Goal: Feedback & Contribution: Submit feedback/report problem

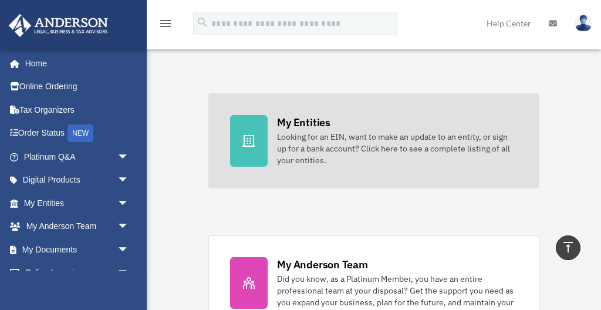
scroll to position [358, 0]
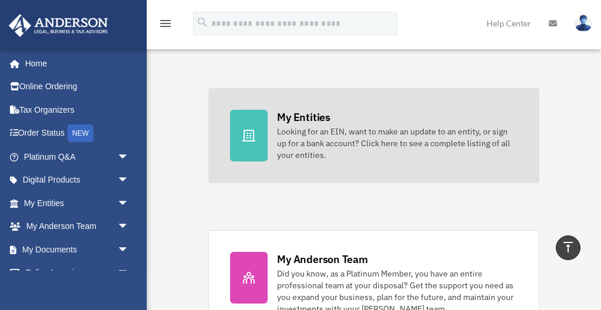
click at [411, 139] on div "Looking for an EIN, want to make an update to an entity, or sign up for a bank …" at bounding box center [397, 143] width 240 height 35
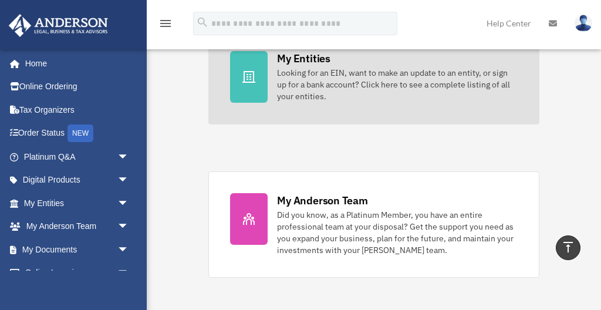
scroll to position [425, 0]
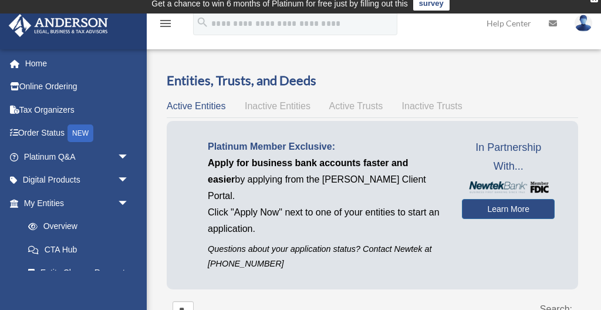
scroll to position [30, 0]
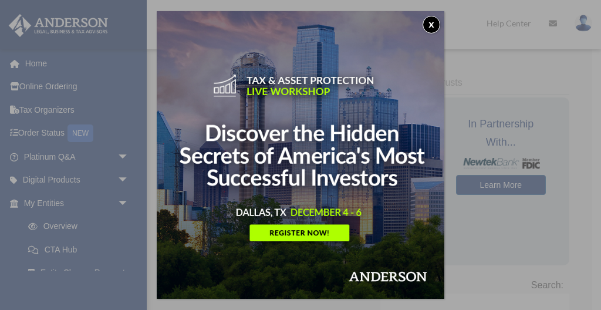
click at [433, 25] on button "x" at bounding box center [432, 25] width 18 height 18
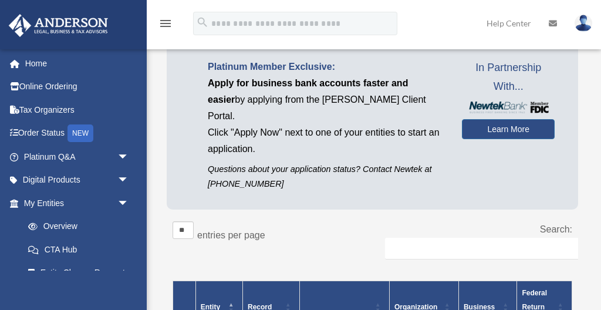
scroll to position [76, 0]
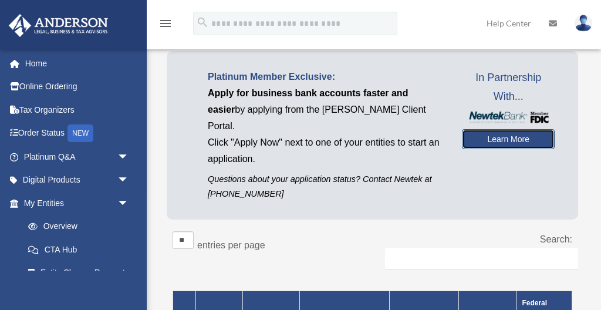
click at [486, 129] on link "Learn More" at bounding box center [508, 139] width 93 height 20
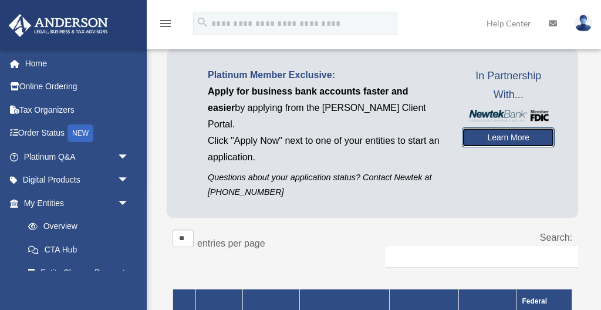
click at [511, 127] on link "Learn More" at bounding box center [508, 137] width 93 height 20
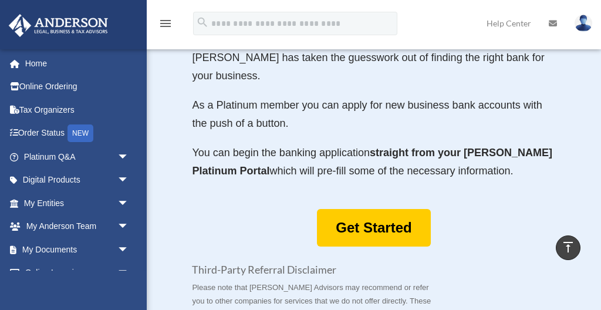
scroll to position [676, 0]
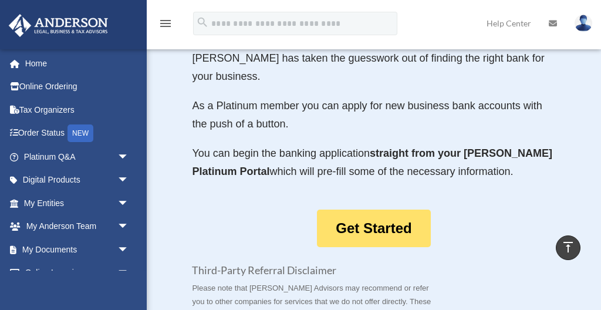
click at [372, 210] on link "Get Started" at bounding box center [373, 229] width 113 height 38
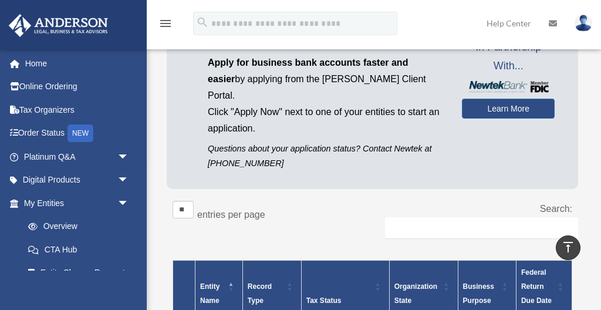
scroll to position [70, 0]
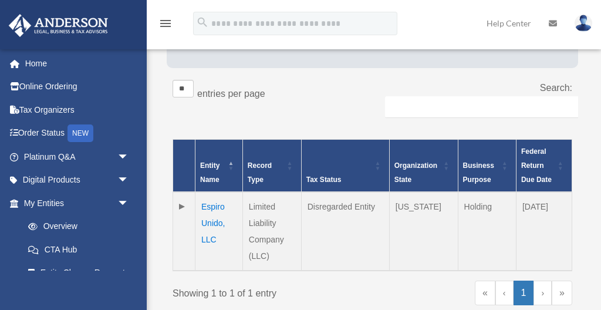
click at [373, 146] on th "Tax Status" at bounding box center [345, 166] width 88 height 53
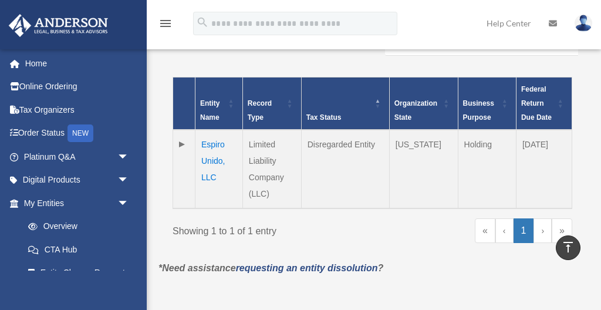
scroll to position [309, 0]
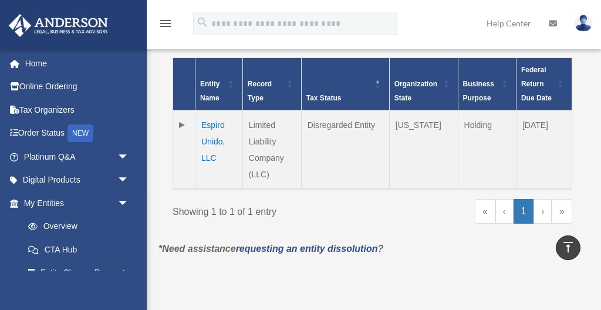
click at [211, 110] on td "Espiro Unido, LLC" at bounding box center [220, 149] width 48 height 79
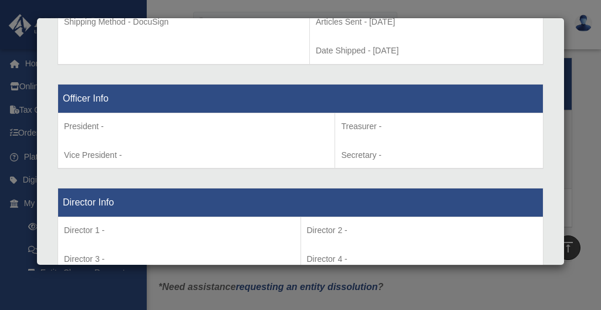
scroll to position [706, 0]
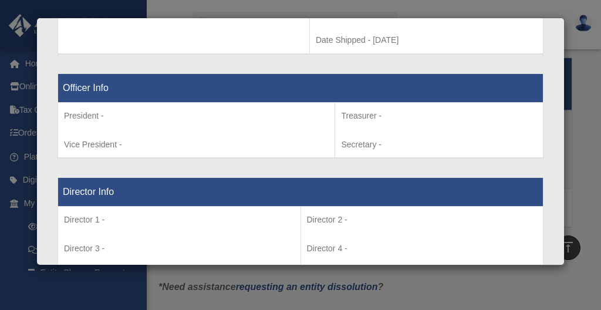
click at [234, 126] on td "President - Vice President -" at bounding box center [196, 130] width 277 height 56
click at [208, 115] on p "President -" at bounding box center [196, 116] width 265 height 15
click at [116, 125] on td "President - Vice President -" at bounding box center [196, 130] width 277 height 56
click at [116, 123] on td "President - Vice President -" at bounding box center [196, 130] width 277 height 56
click at [89, 111] on p "President -" at bounding box center [196, 116] width 265 height 15
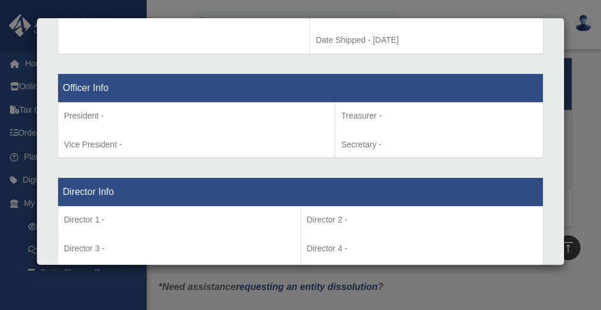
click at [105, 111] on p "President -" at bounding box center [196, 116] width 265 height 15
click at [99, 92] on th "Officer Info" at bounding box center [301, 87] width 486 height 29
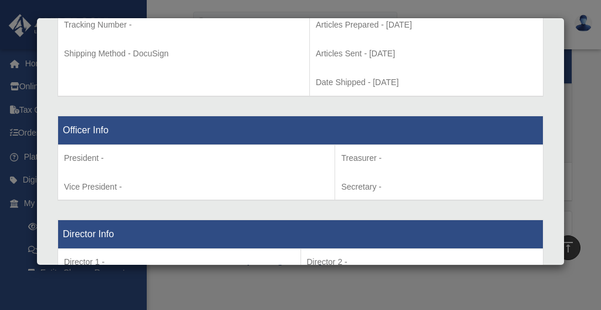
scroll to position [669, 0]
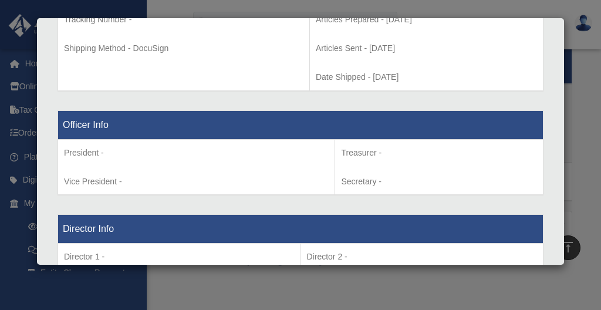
click at [93, 130] on th "Officer Info" at bounding box center [301, 124] width 486 height 29
click at [93, 153] on p "President -" at bounding box center [196, 153] width 265 height 15
click at [91, 157] on p "President -" at bounding box center [196, 153] width 265 height 15
drag, startPoint x: 91, startPoint y: 157, endPoint x: 142, endPoint y: 181, distance: 56.2
click at [142, 169] on td "President - Vice President -" at bounding box center [196, 167] width 277 height 56
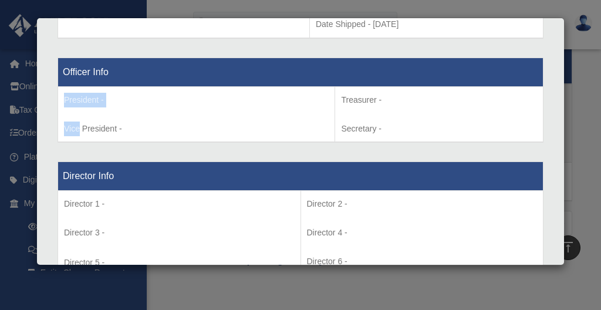
scroll to position [723, 0]
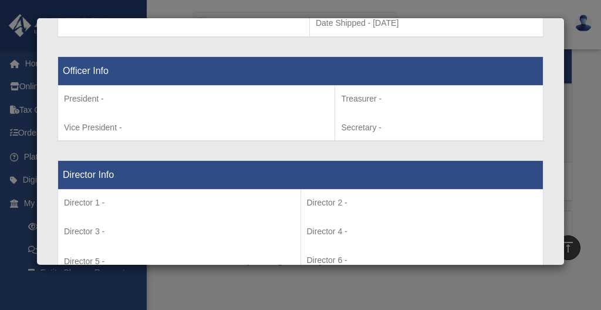
click at [145, 181] on th "Director Info" at bounding box center [301, 175] width 486 height 29
click at [143, 181] on th "Director Info" at bounding box center [301, 175] width 486 height 29
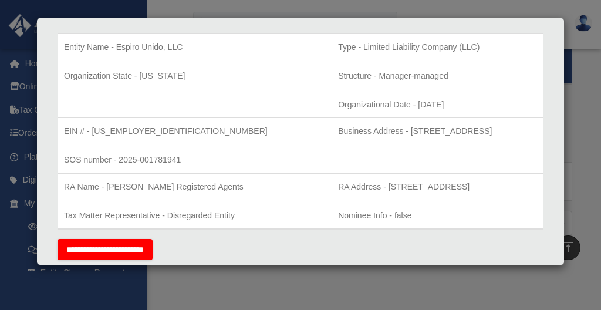
scroll to position [206, 0]
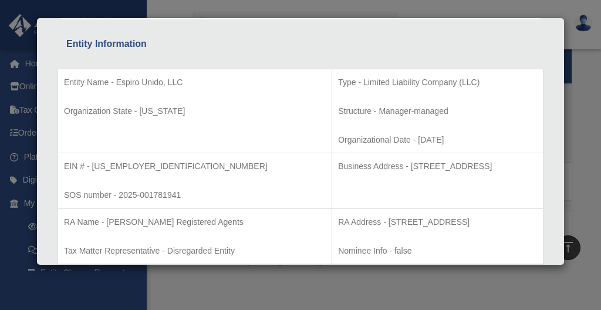
click at [226, 106] on p "Organization State - Wyoming" at bounding box center [195, 111] width 262 height 15
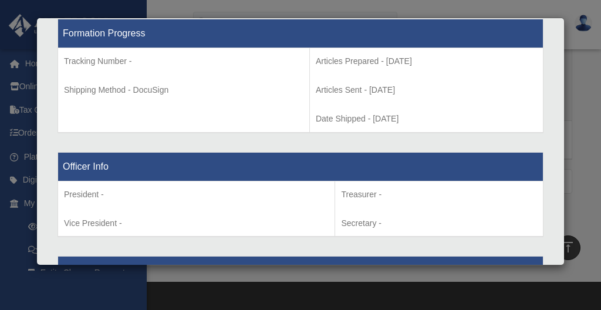
scroll to position [628, 0]
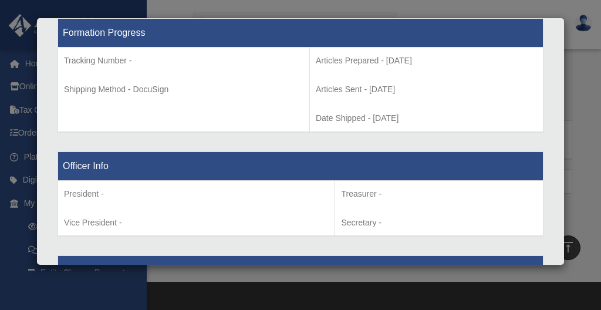
click at [100, 166] on th "Officer Info" at bounding box center [301, 165] width 486 height 29
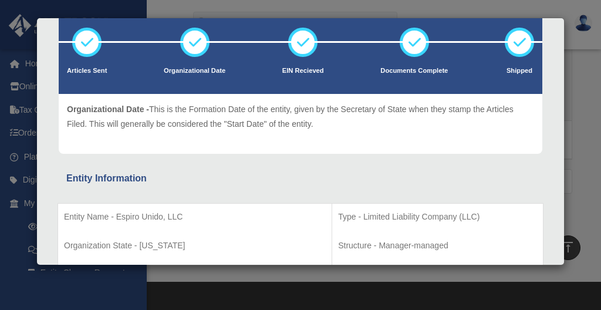
scroll to position [0, 0]
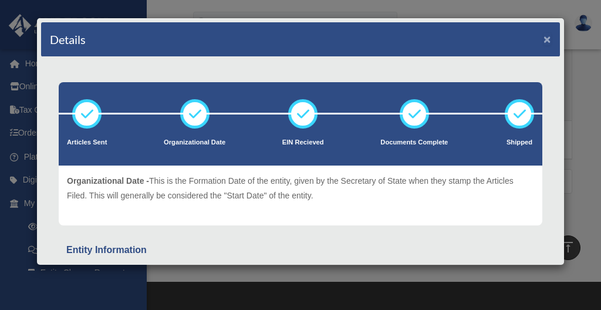
click at [545, 43] on button "×" at bounding box center [548, 39] width 8 height 12
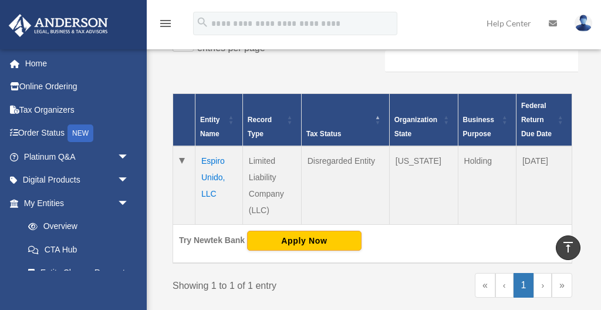
scroll to position [272, 0]
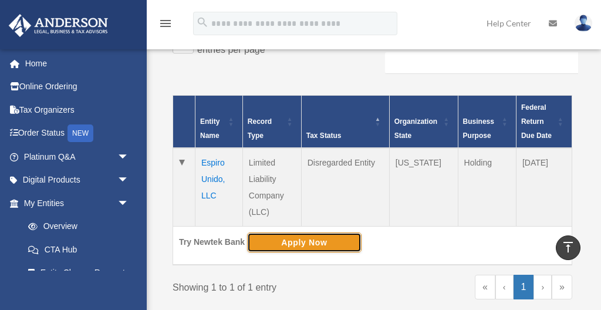
click at [295, 234] on button "Apply Now" at bounding box center [304, 243] width 114 height 20
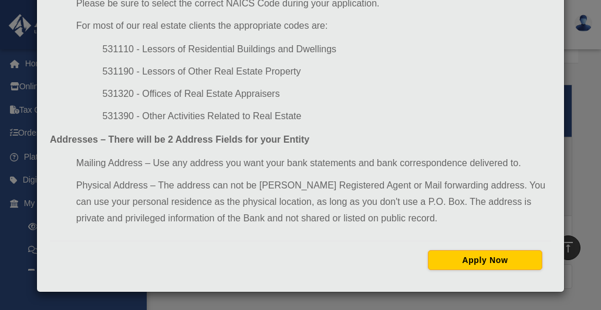
scroll to position [283, 0]
click at [277, 116] on li "531390 - Other Activities Related to Real Estate" at bounding box center [327, 116] width 449 height 16
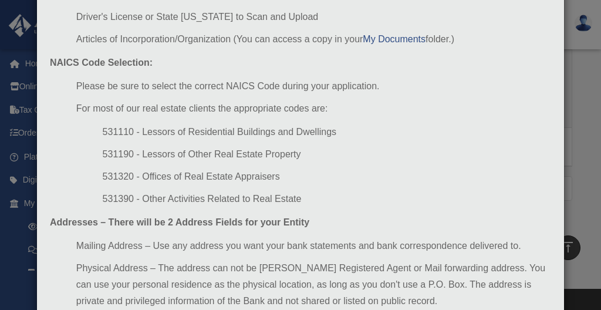
scroll to position [144, 0]
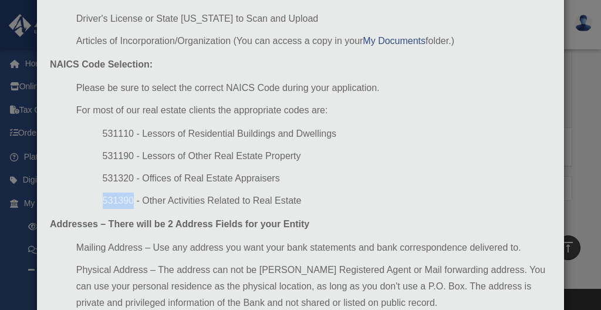
drag, startPoint x: 134, startPoint y: 199, endPoint x: 93, endPoint y: 200, distance: 40.5
click at [93, 200] on ul "531110 - Lessors of Residential Buildings and Dwellings 531190 - Lessors of Oth…" at bounding box center [313, 167] width 475 height 83
click at [325, 139] on li "531110 - Lessors of Residential Buildings and Dwellings" at bounding box center [327, 134] width 449 height 16
drag, startPoint x: 132, startPoint y: 198, endPoint x: 89, endPoint y: 200, distance: 43.5
click at [89, 200] on ul "531110 - Lessors of Residential Buildings and Dwellings 531190 - Lessors of Oth…" at bounding box center [313, 167] width 475 height 83
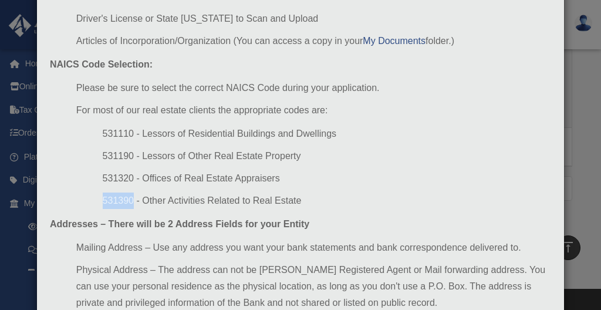
copy li "531390"
click at [331, 151] on li "531190 - Lessors of Other Real Estate Property" at bounding box center [327, 156] width 449 height 16
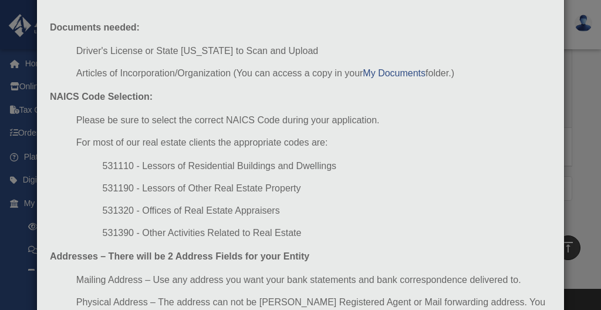
scroll to position [116, 0]
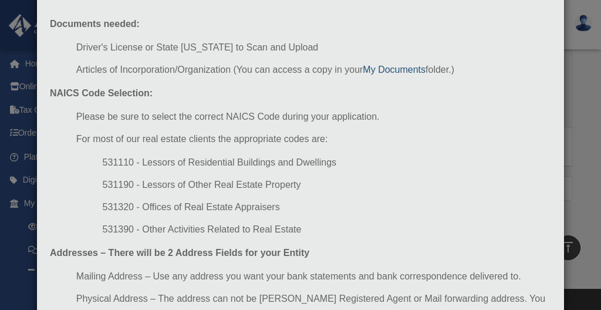
click at [388, 69] on link "My Documents" at bounding box center [394, 70] width 63 height 10
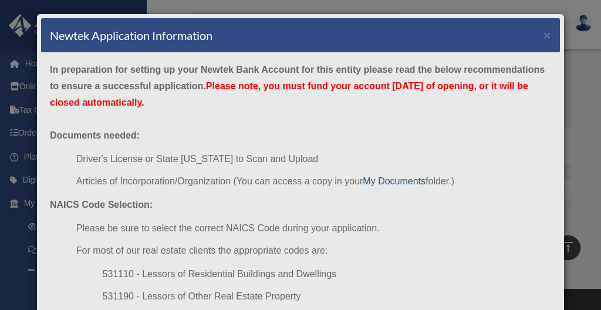
scroll to position [0, 0]
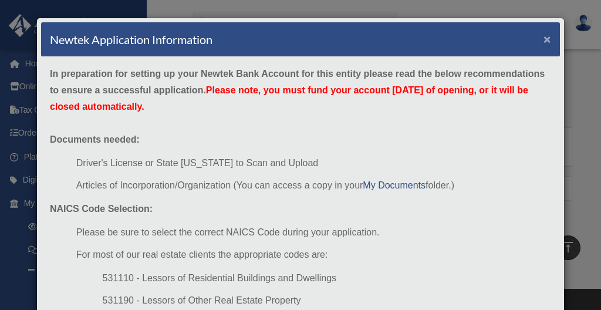
click at [550, 35] on button "×" at bounding box center [548, 39] width 8 height 12
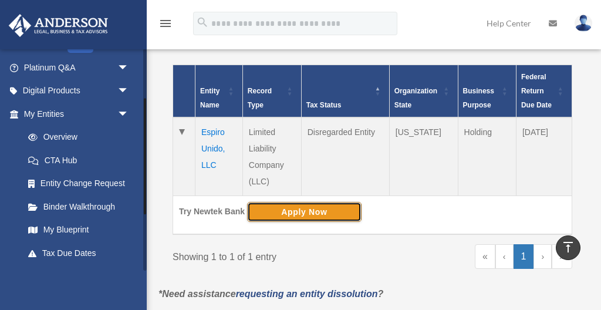
scroll to position [95, 0]
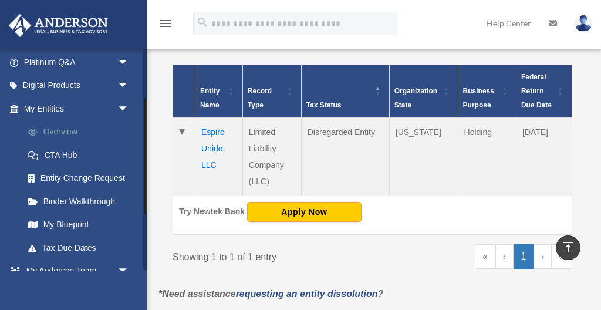
click at [55, 131] on link "Overview" at bounding box center [81, 131] width 130 height 23
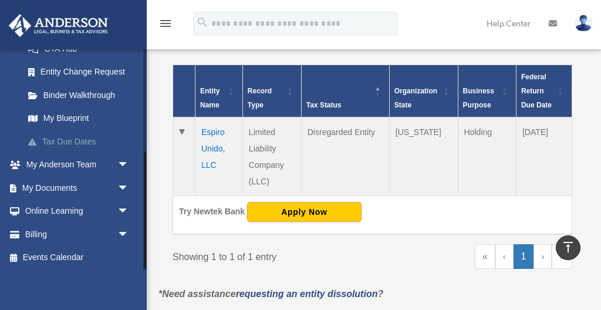
scroll to position [202, 0]
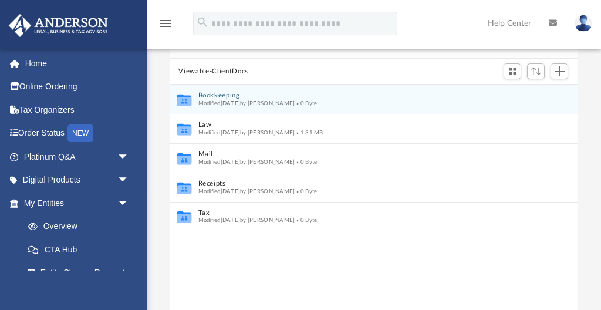
scroll to position [114, 0]
click at [184, 103] on icon "grid" at bounding box center [184, 100] width 14 height 9
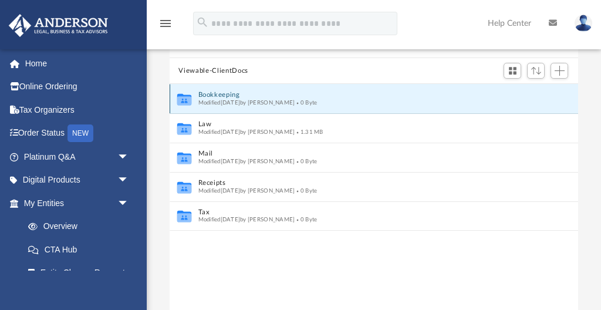
click at [184, 103] on icon "grid" at bounding box center [184, 100] width 14 height 9
click at [264, 96] on button "Bookkeeping" at bounding box center [366, 96] width 336 height 8
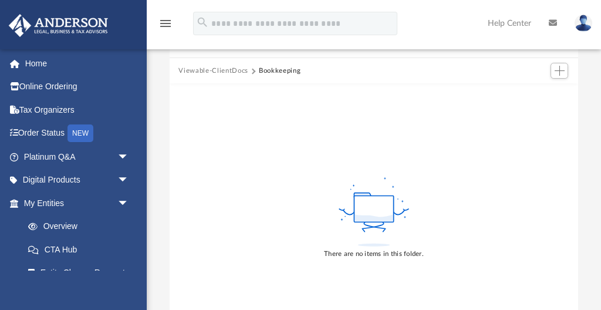
click at [264, 97] on div "There are no items in this folder." at bounding box center [374, 216] width 409 height 267
click at [54, 113] on link "Tax Organizers" at bounding box center [77, 109] width 139 height 23
click at [55, 112] on link "Tax Organizers" at bounding box center [77, 109] width 139 height 23
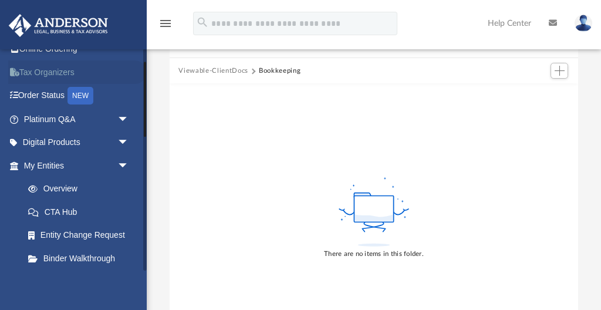
scroll to position [39, 0]
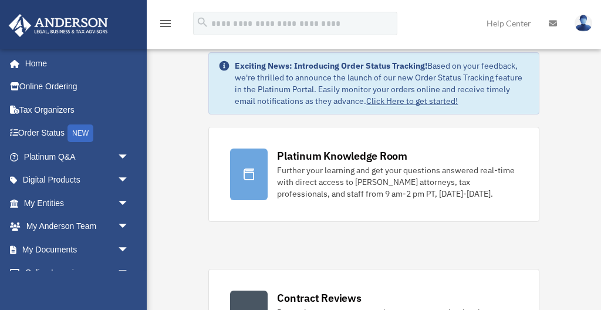
scroll to position [41, 0]
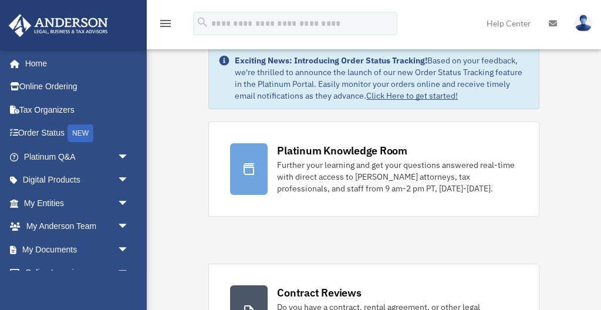
click at [349, 81] on div "Exciting News: Introducing Order Status Tracking! Based on your feedback, we're…" at bounding box center [382, 78] width 294 height 47
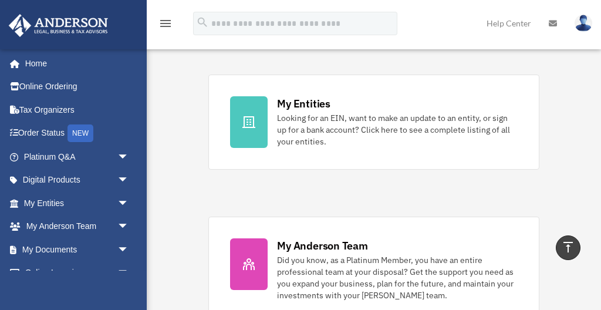
scroll to position [375, 0]
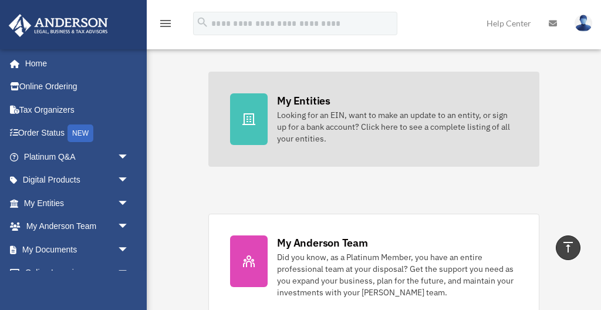
click at [308, 107] on div "My Entities" at bounding box center [303, 100] width 53 height 15
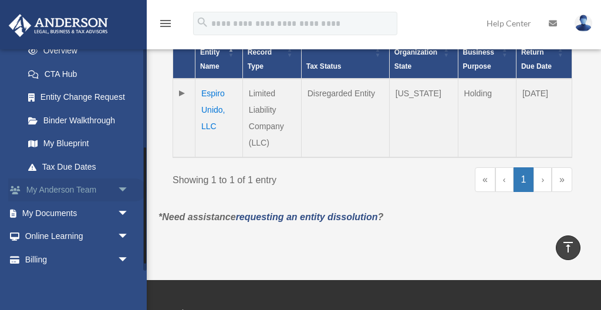
scroll to position [197, 0]
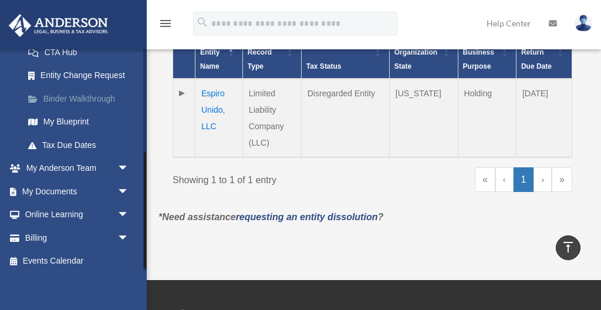
click at [73, 93] on link "Binder Walkthrough" at bounding box center [81, 98] width 130 height 23
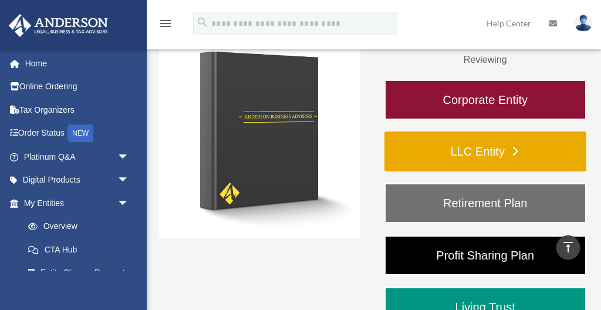
scroll to position [188, 0]
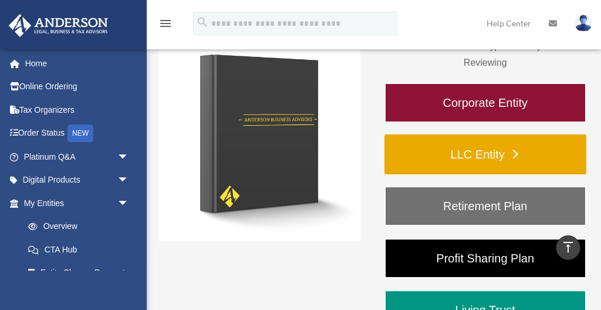
click at [468, 160] on link "LLC Entity" at bounding box center [486, 154] width 202 height 40
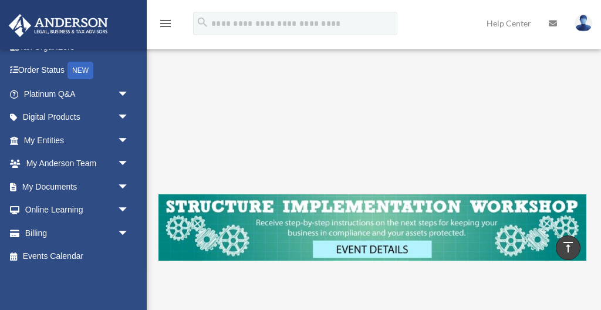
scroll to position [218, 0]
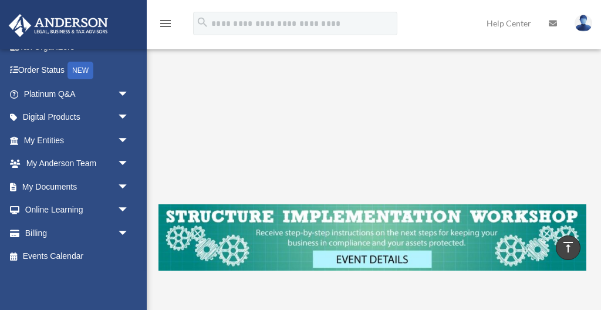
click at [398, 214] on img at bounding box center [373, 237] width 428 height 67
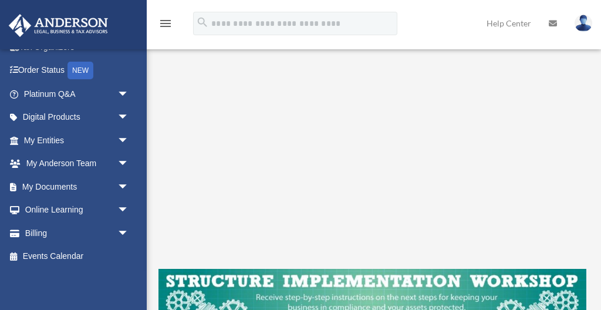
scroll to position [154, 0]
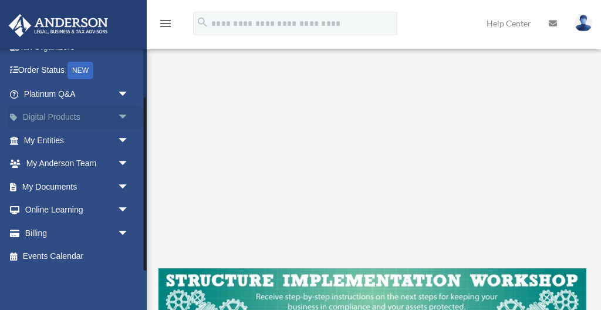
click at [73, 121] on link "Digital Products arrow_drop_down" at bounding box center [77, 117] width 139 height 23
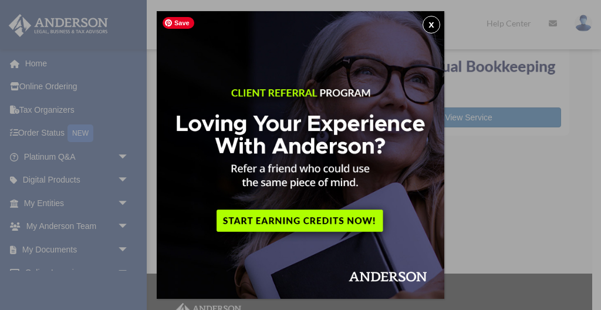
scroll to position [175, 0]
click at [432, 24] on button "x" at bounding box center [432, 25] width 18 height 18
click at [432, 25] on button "x" at bounding box center [432, 25] width 18 height 18
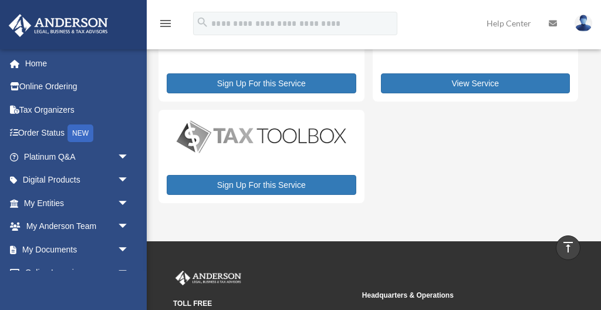
scroll to position [211, 0]
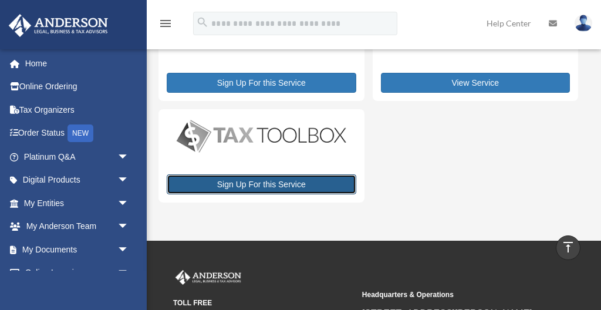
click at [315, 190] on link "Sign Up For this Service" at bounding box center [262, 184] width 190 height 20
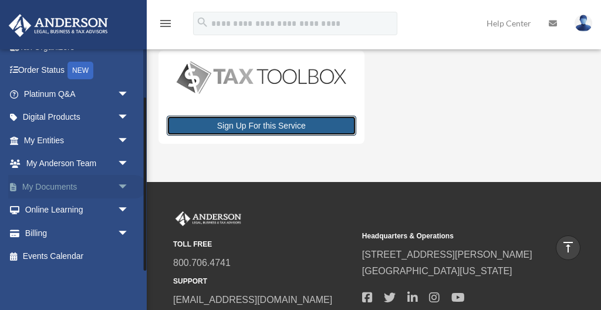
scroll to position [272, 0]
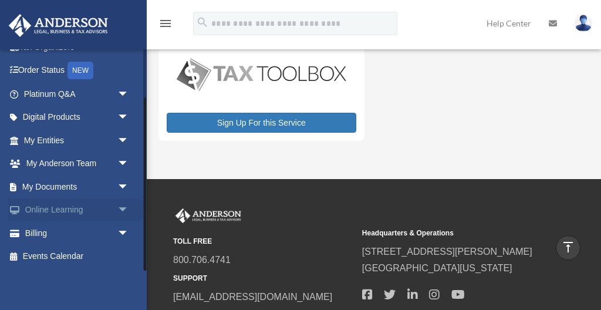
click at [52, 212] on link "Online Learning arrow_drop_down" at bounding box center [77, 209] width 139 height 23
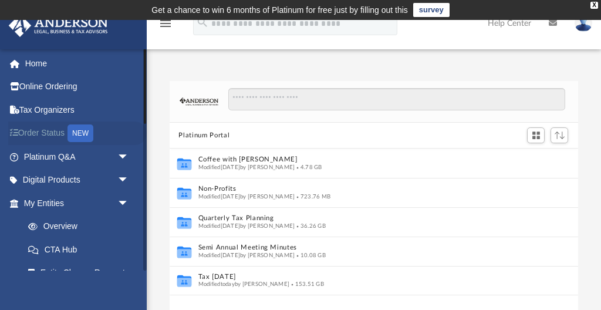
scroll to position [267, 409]
click at [80, 133] on div "NEW" at bounding box center [81, 133] width 26 height 18
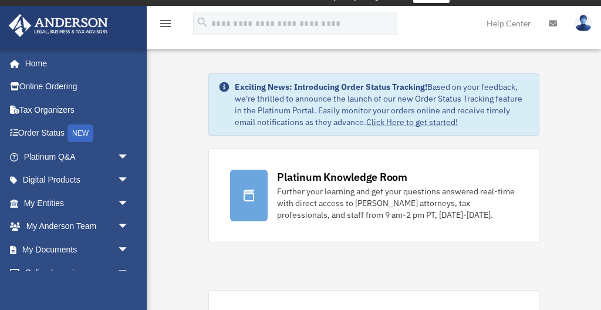
scroll to position [11, 0]
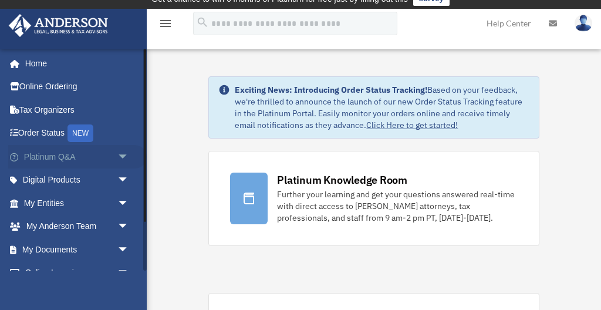
click at [46, 156] on link "Platinum Q&A arrow_drop_down" at bounding box center [77, 156] width 139 height 23
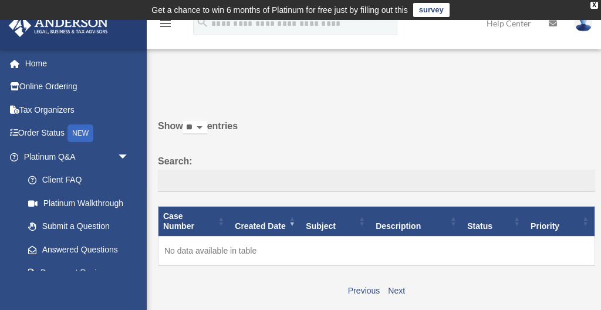
click at [421, 11] on link "survey" at bounding box center [431, 10] width 36 height 14
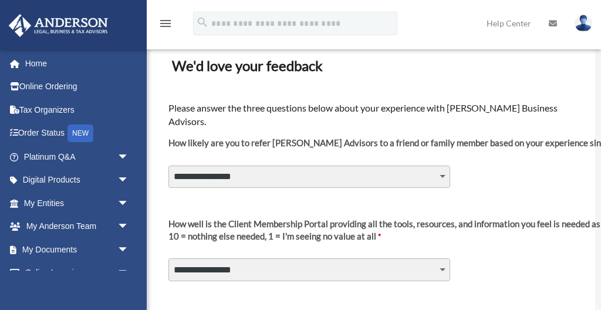
scroll to position [78, 0]
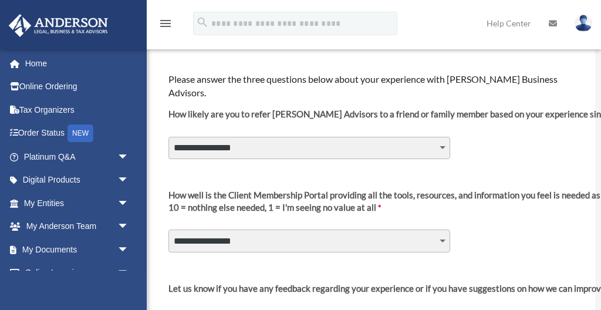
click at [293, 137] on select "**********" at bounding box center [310, 148] width 282 height 22
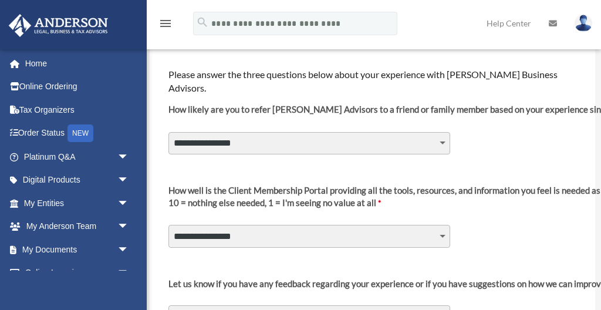
scroll to position [70, 0]
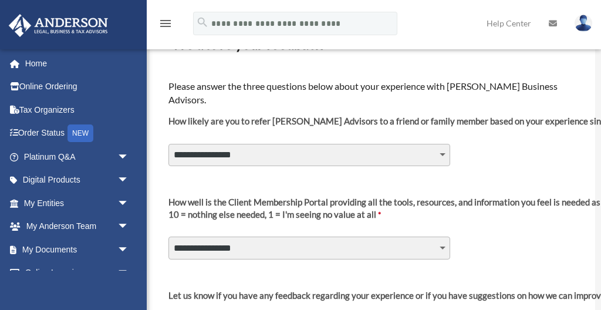
click at [442, 144] on select "**********" at bounding box center [310, 155] width 282 height 22
select select "********"
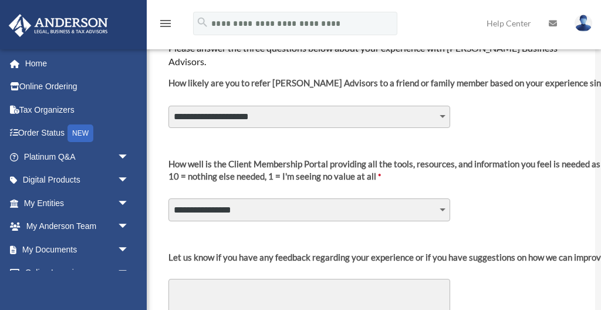
scroll to position [112, 0]
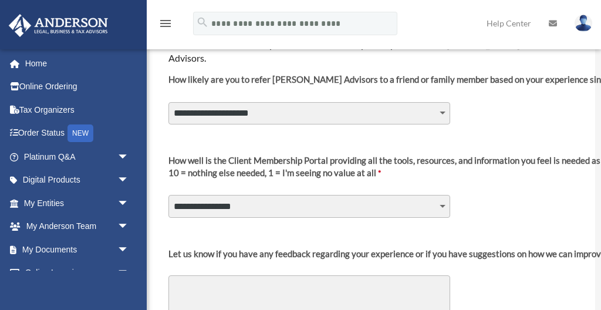
click at [442, 195] on select "**********" at bounding box center [310, 206] width 282 height 22
select select "********"
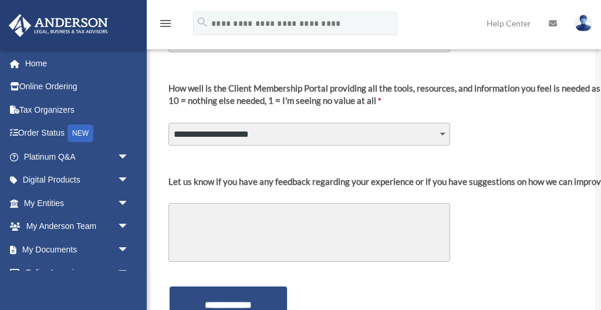
scroll to position [185, 0]
click at [356, 210] on textarea "Let us know if you have any feedback regarding your experience or if you have s…" at bounding box center [310, 232] width 282 height 59
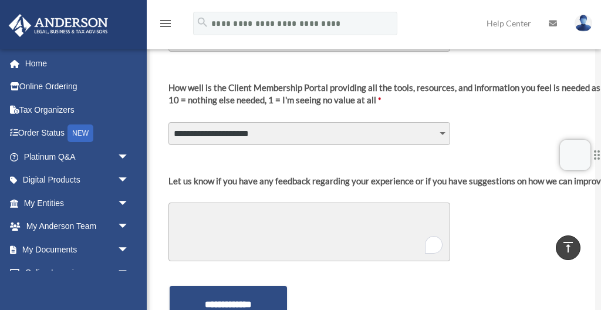
click at [302, 203] on textarea "Let us know if you have any feedback regarding your experience or if you have s…" at bounding box center [310, 232] width 282 height 59
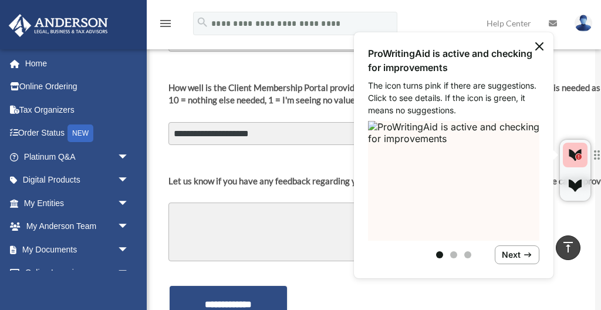
click at [263, 207] on textarea "Let us know if you have any feedback regarding your experience or if you have s…" at bounding box center [310, 232] width 282 height 59
click at [540, 45] on icon at bounding box center [539, 46] width 7 height 7
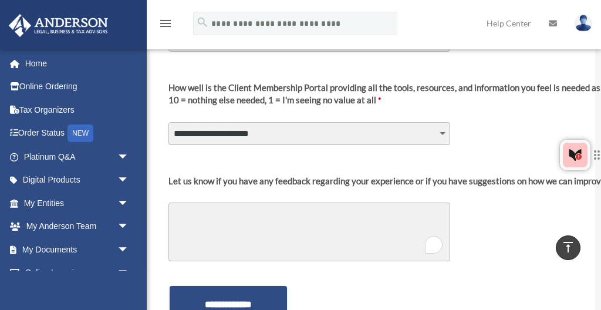
click at [240, 214] on textarea "Let us know if you have any feedback regarding your experience or if you have s…" at bounding box center [310, 232] width 282 height 59
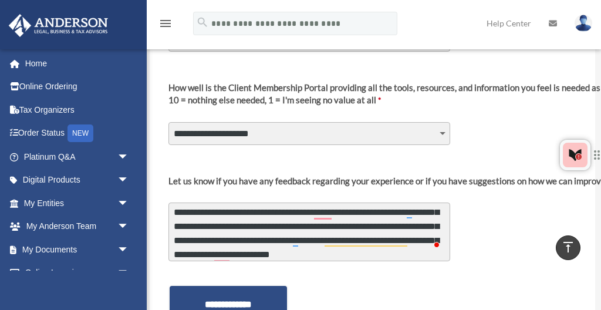
scroll to position [31, 0]
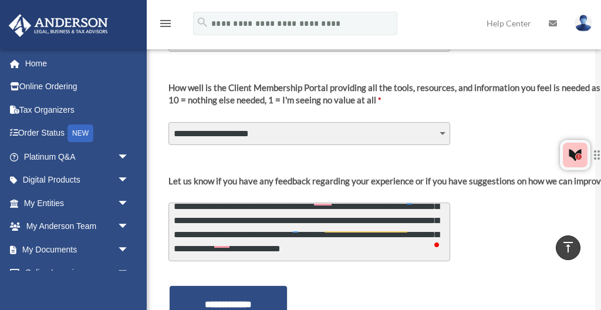
click at [306, 225] on textarea "**********" at bounding box center [310, 232] width 282 height 59
click at [343, 229] on textarea "**********" at bounding box center [310, 232] width 282 height 59
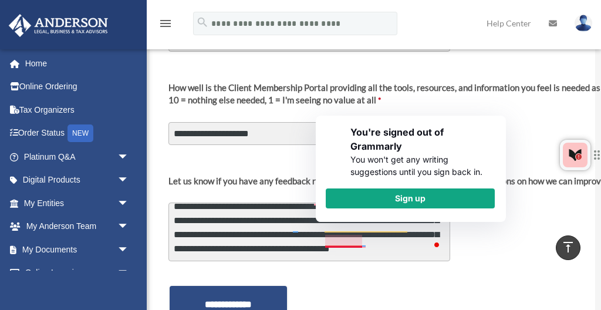
click at [356, 234] on textarea "**********" at bounding box center [310, 232] width 282 height 59
click at [348, 227] on textarea "**********" at bounding box center [310, 232] width 282 height 59
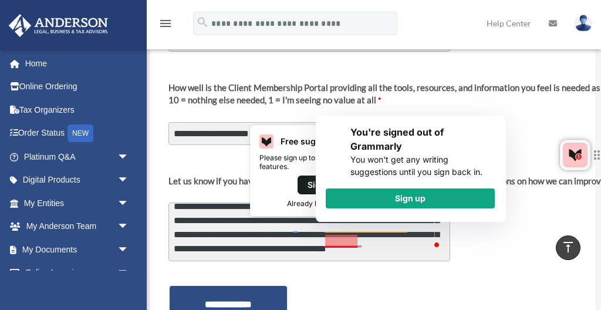
click at [343, 229] on textarea "**********" at bounding box center [310, 232] width 282 height 59
drag, startPoint x: 353, startPoint y: 228, endPoint x: 326, endPoint y: 234, distance: 28.1
click at [328, 234] on textarea "**********" at bounding box center [310, 232] width 282 height 59
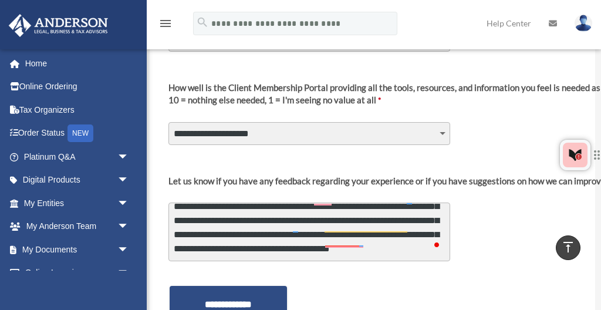
click at [277, 236] on textarea "**********" at bounding box center [310, 232] width 282 height 59
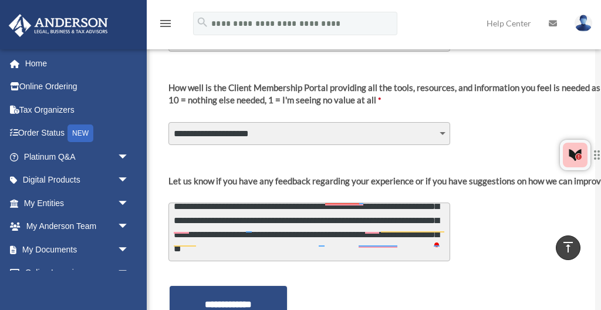
scroll to position [87, 0]
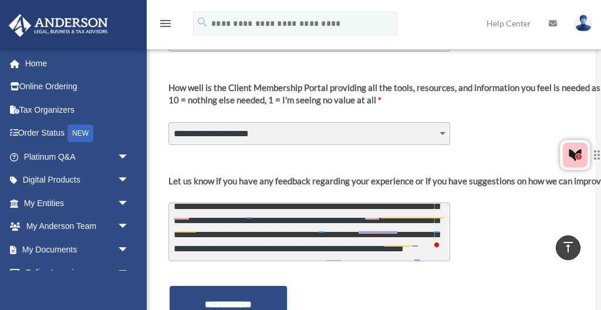
click at [411, 227] on textarea "**********" at bounding box center [310, 232] width 282 height 59
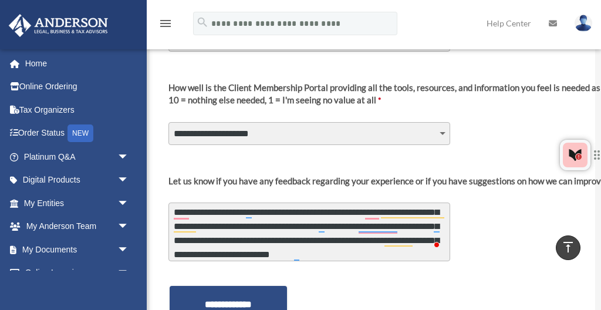
click at [295, 244] on textarea "**********" at bounding box center [310, 232] width 282 height 59
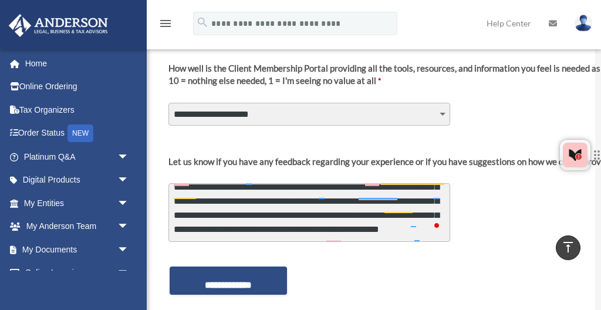
scroll to position [206, 0]
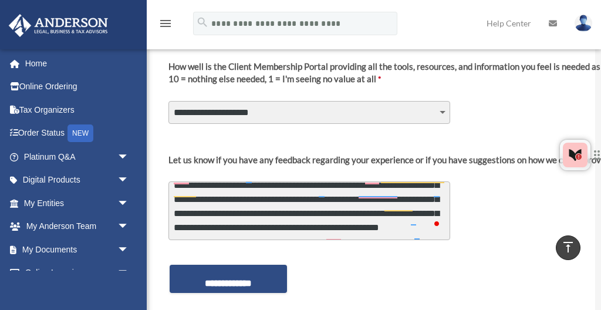
click at [425, 220] on textarea "**********" at bounding box center [310, 210] width 282 height 59
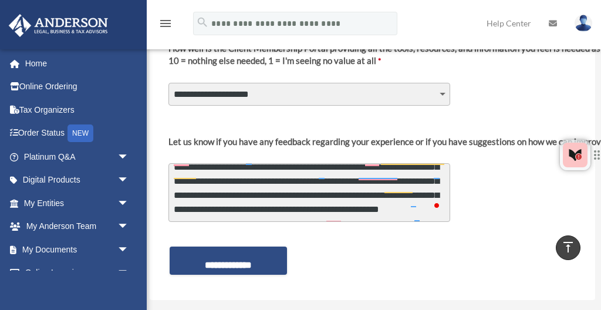
scroll to position [223, 0]
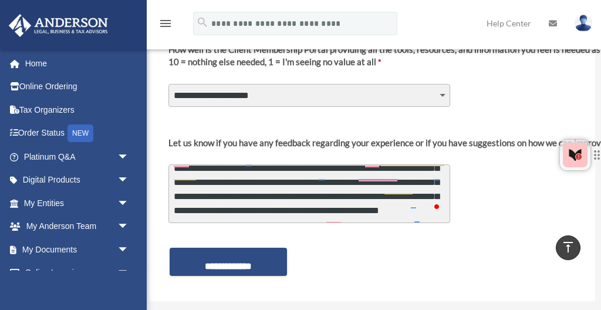
click at [439, 207] on textarea "**********" at bounding box center [310, 193] width 282 height 59
click at [440, 204] on textarea "**********" at bounding box center [310, 193] width 282 height 59
click at [372, 167] on textarea "**********" at bounding box center [310, 193] width 282 height 59
click at [356, 164] on textarea "**********" at bounding box center [310, 193] width 282 height 59
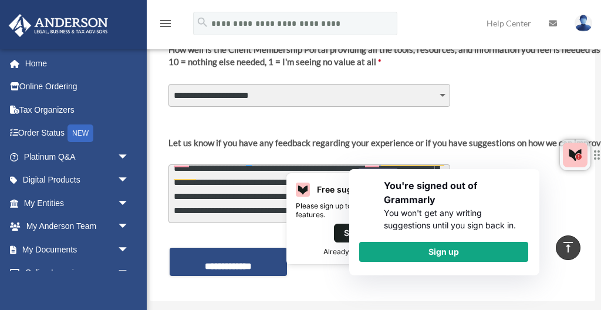
drag, startPoint x: 358, startPoint y: 162, endPoint x: 395, endPoint y: 162, distance: 37.0
click at [395, 164] on textarea "**********" at bounding box center [310, 193] width 282 height 59
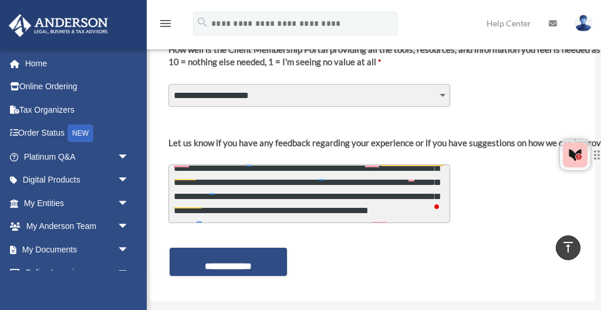
click at [420, 166] on textarea "**********" at bounding box center [310, 193] width 282 height 59
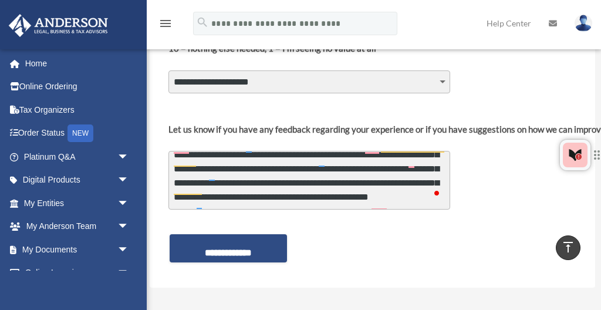
scroll to position [238, 0]
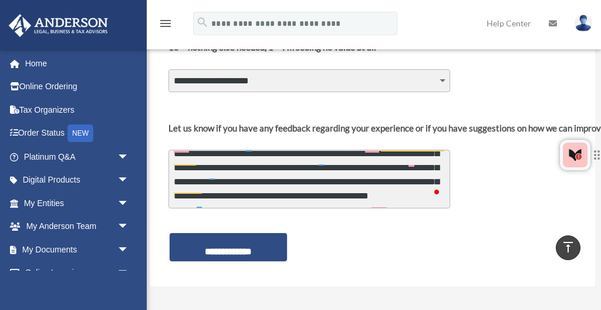
click at [348, 173] on textarea "**********" at bounding box center [310, 179] width 282 height 59
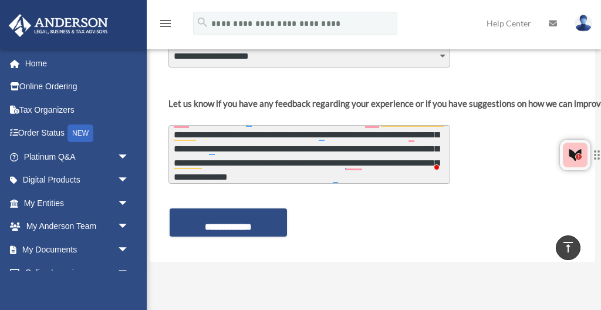
scroll to position [270, 0]
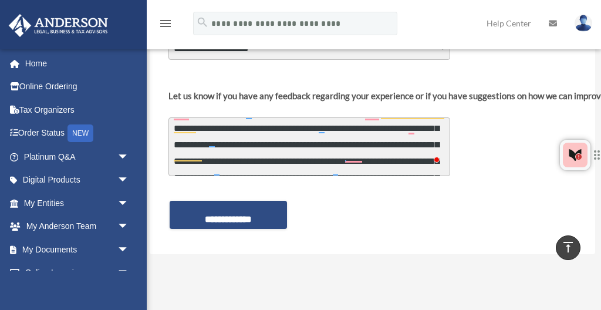
click at [410, 155] on textarea "**********" at bounding box center [310, 146] width 282 height 59
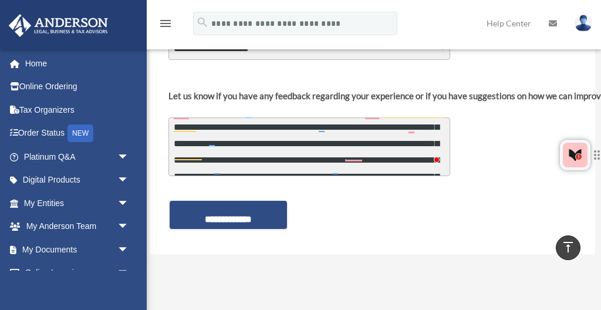
scroll to position [102, 0]
click at [433, 194] on div "**********" at bounding box center [372, 215] width 410 height 42
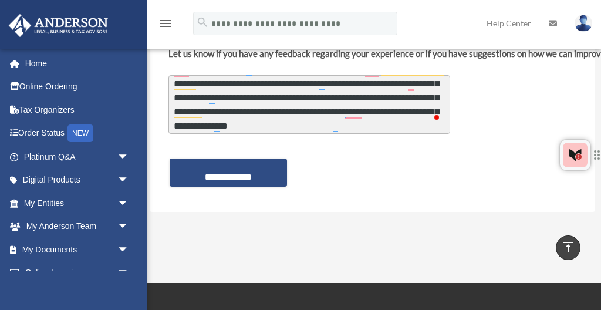
scroll to position [101, 0]
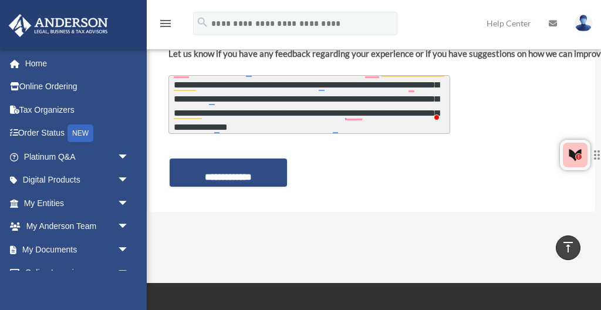
click at [397, 114] on textarea "**********" at bounding box center [310, 104] width 282 height 59
click at [580, 161] on icon at bounding box center [575, 155] width 14 height 14
drag, startPoint x: 413, startPoint y: 114, endPoint x: 341, endPoint y: 110, distance: 72.3
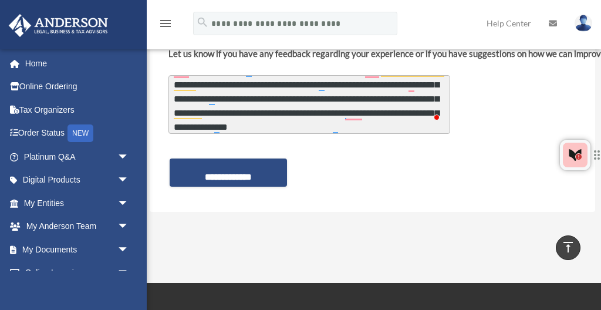
click at [341, 110] on textarea "**********" at bounding box center [310, 104] width 282 height 59
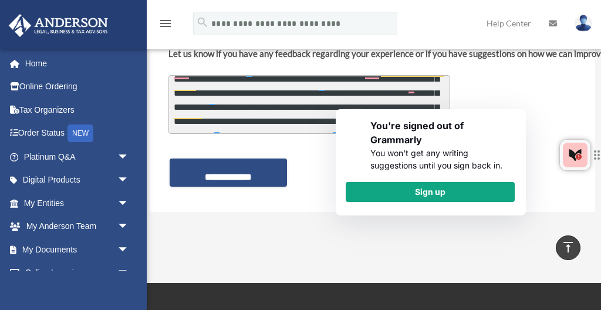
click at [333, 95] on textarea "**********" at bounding box center [310, 104] width 282 height 59
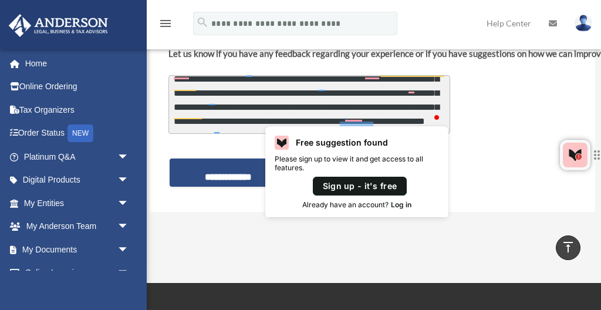
type textarea "**********"
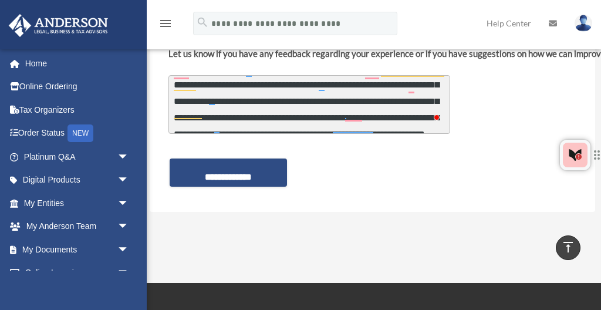
scroll to position [102, 0]
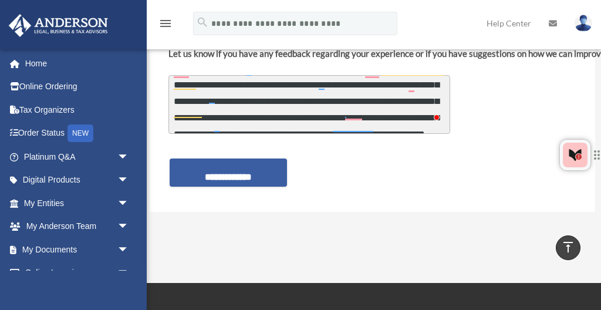
click at [217, 163] on input "**********" at bounding box center [228, 173] width 117 height 28
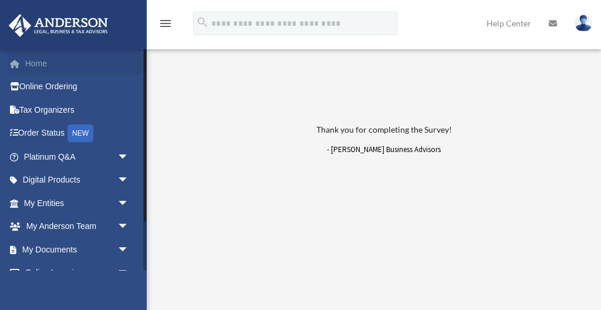
click at [109, 21] on img at bounding box center [58, 25] width 106 height 23
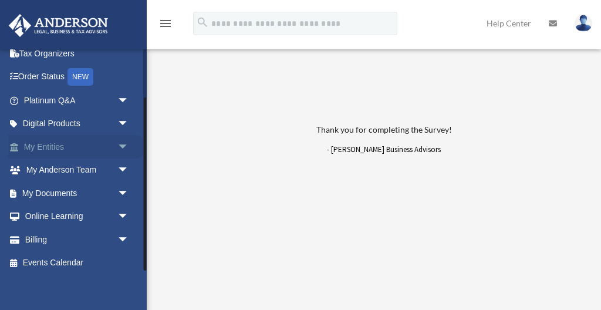
scroll to position [63, 0]
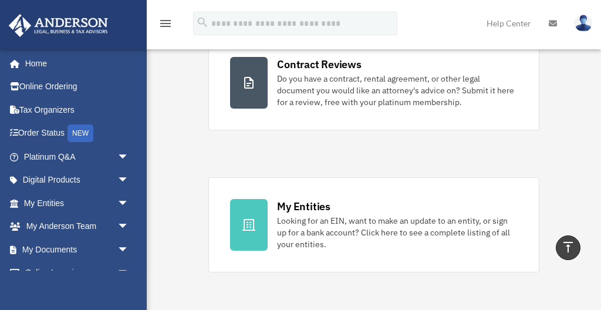
scroll to position [251, 0]
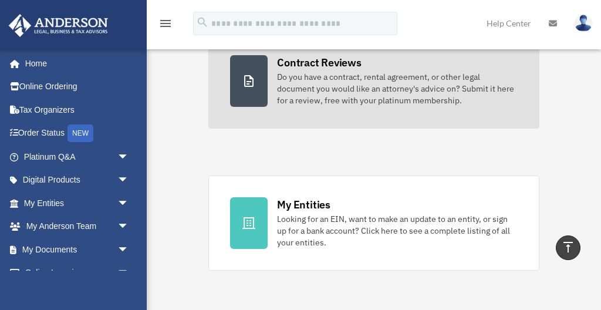
click at [255, 80] on icon at bounding box center [249, 81] width 14 height 14
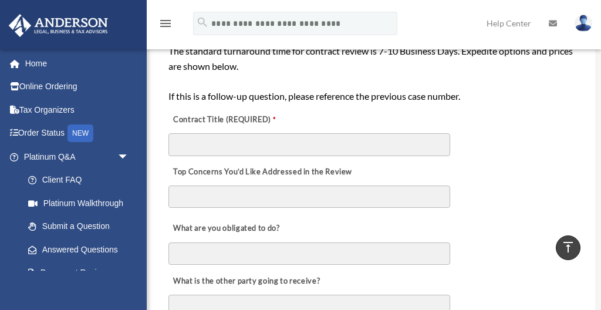
scroll to position [240, 0]
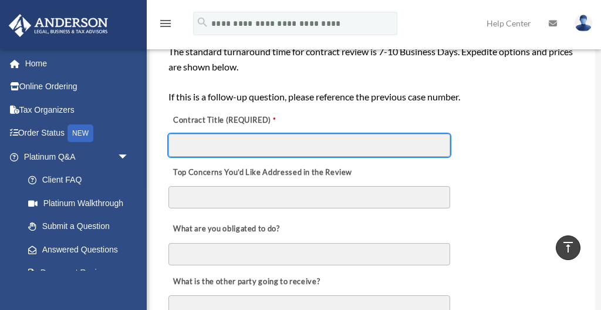
click at [365, 135] on input "Contract Title (REQUIRED)" at bounding box center [310, 145] width 282 height 22
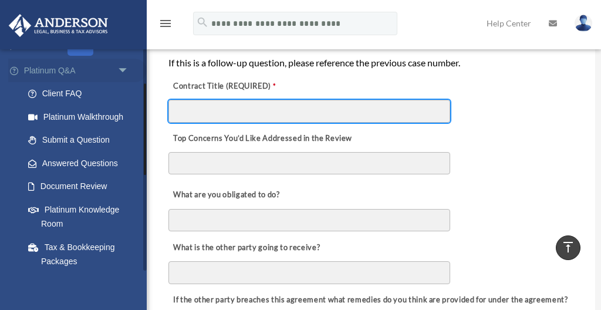
scroll to position [87, 0]
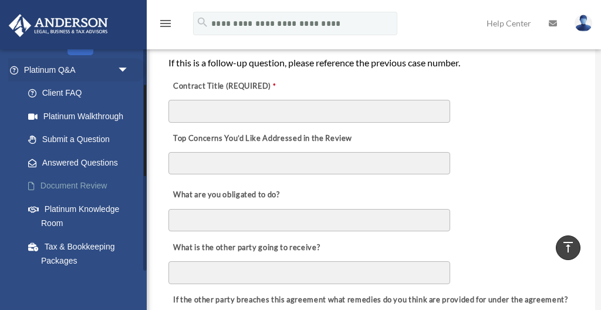
click at [72, 186] on link "Document Review" at bounding box center [81, 185] width 130 height 23
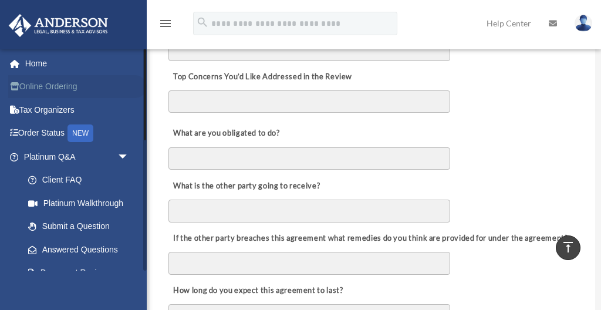
scroll to position [307, 0]
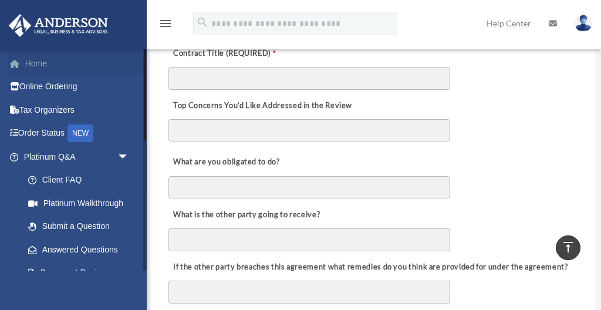
click at [48, 68] on link "Home" at bounding box center [77, 63] width 139 height 23
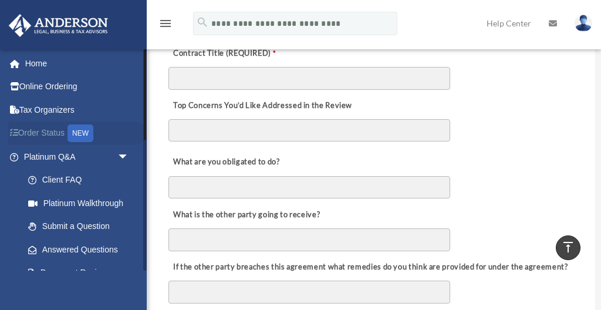
click at [46, 127] on link "Order Status NEW" at bounding box center [77, 134] width 139 height 24
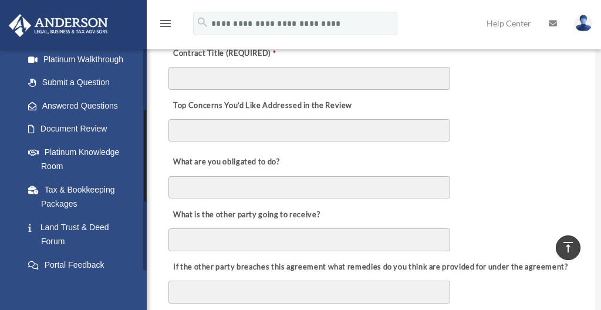
scroll to position [148, 0]
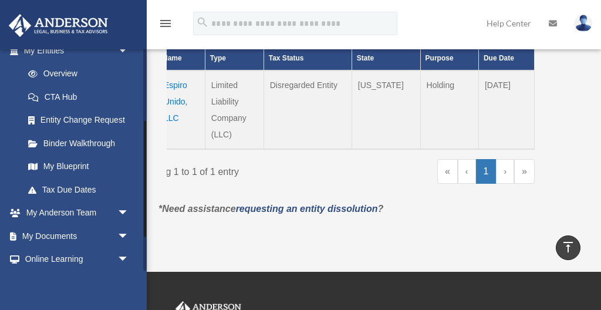
scroll to position [160, 0]
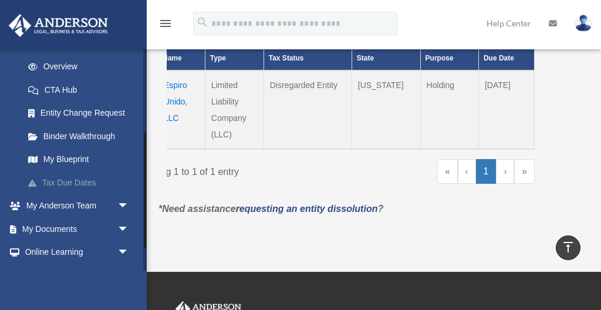
click at [78, 178] on link "Tax Due Dates" at bounding box center [81, 182] width 130 height 23
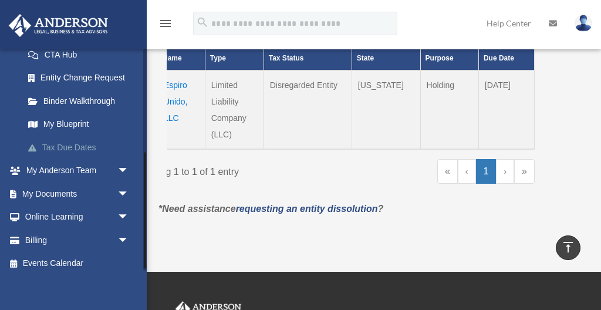
scroll to position [202, 0]
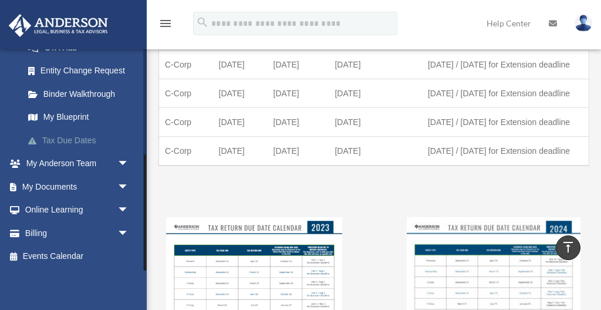
scroll to position [870, 0]
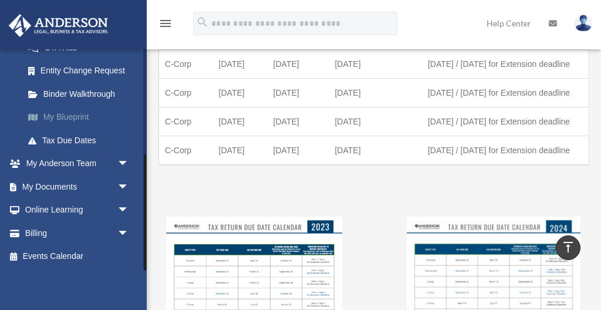
click at [58, 122] on link "My Blueprint" at bounding box center [81, 117] width 130 height 23
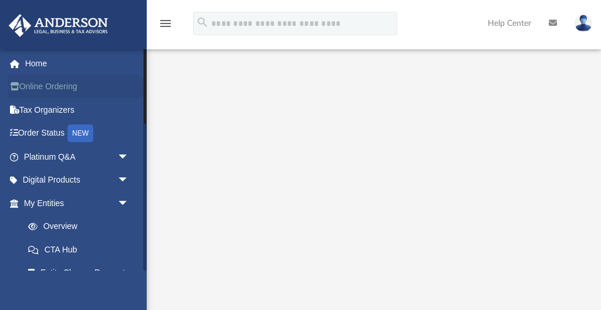
click at [61, 87] on link "Online Ordering" at bounding box center [77, 86] width 139 height 23
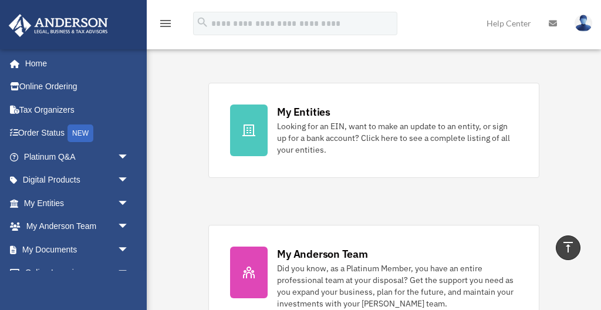
scroll to position [350, 0]
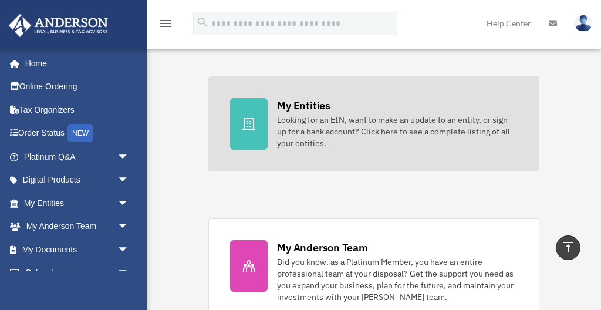
click at [305, 104] on div "My Entities" at bounding box center [303, 105] width 53 height 15
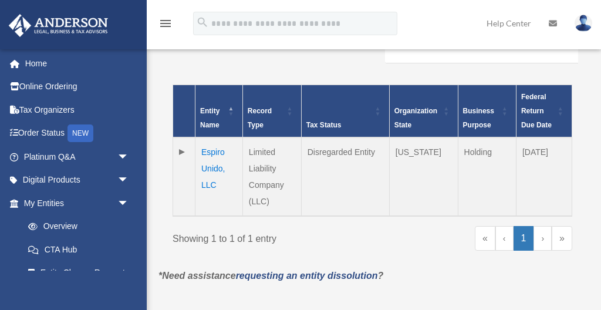
scroll to position [271, 0]
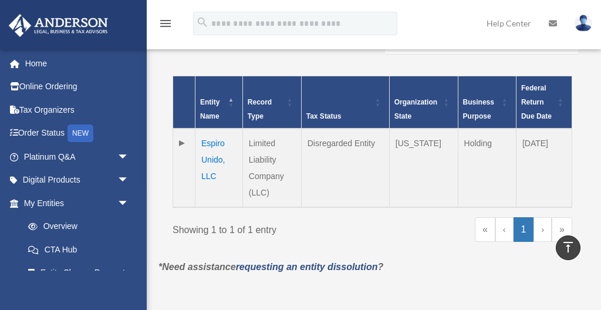
click at [212, 129] on td "Espiro Unido, LLC" at bounding box center [220, 168] width 48 height 79
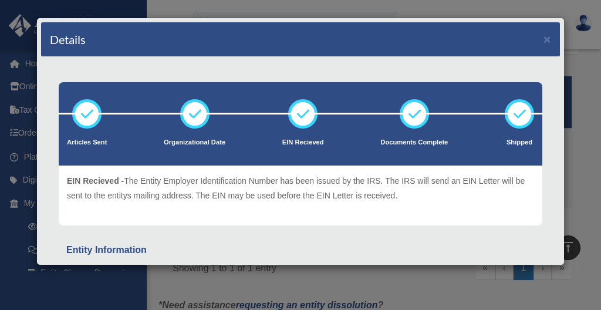
click at [298, 112] on icon at bounding box center [302, 113] width 35 height 35
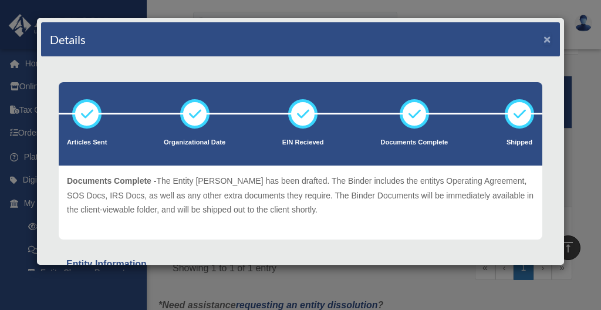
click at [548, 41] on button "×" at bounding box center [548, 39] width 8 height 12
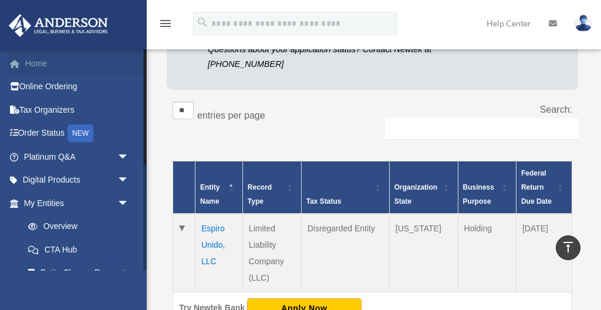
scroll to position [174, 0]
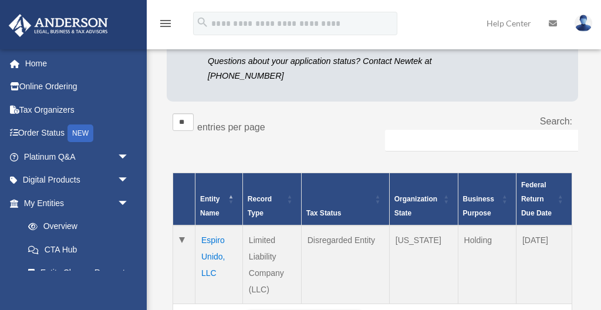
click at [165, 23] on icon "menu" at bounding box center [166, 23] width 14 height 14
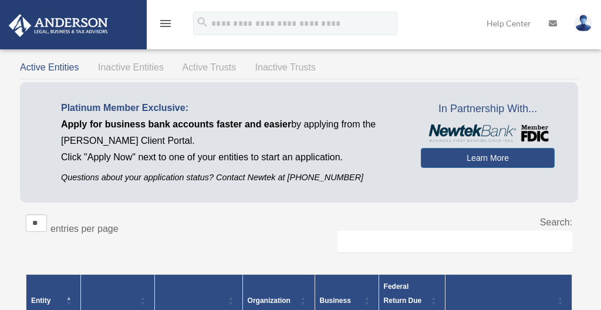
scroll to position [0, 0]
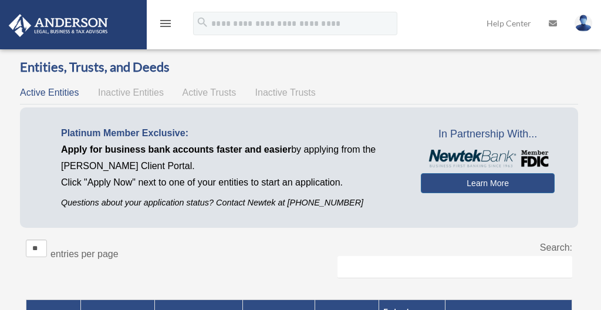
click at [41, 93] on span "Active Entities" at bounding box center [49, 92] width 59 height 10
click at [584, 25] on img at bounding box center [584, 23] width 18 height 17
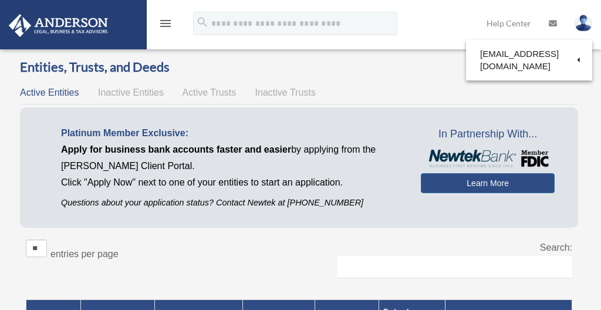
click at [325, 77] on div "Entities, Trusts, and Deeds Active Entities Inactive Entities Active Trusts Ina…" at bounding box center [299, 254] width 558 height 392
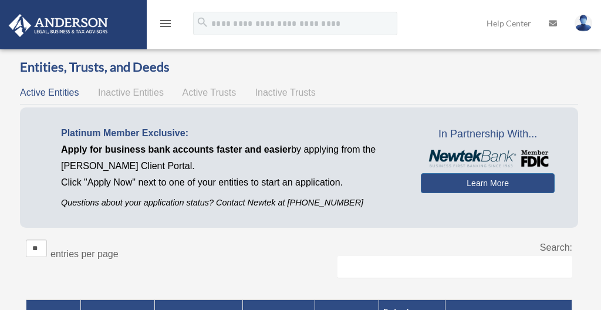
click at [56, 28] on img at bounding box center [58, 25] width 106 height 23
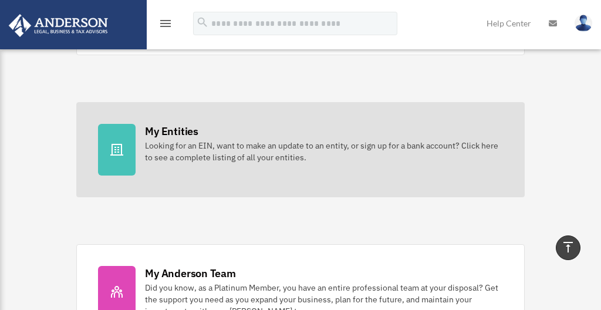
scroll to position [316, 0]
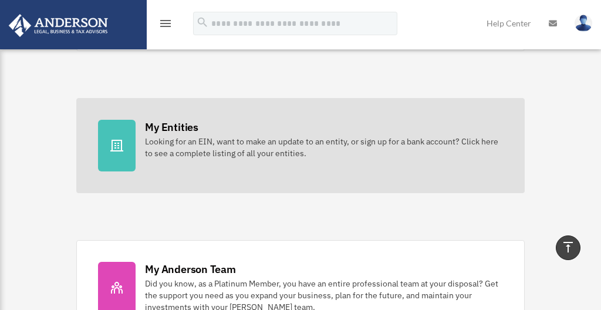
click at [115, 143] on icon at bounding box center [116, 146] width 13 height 12
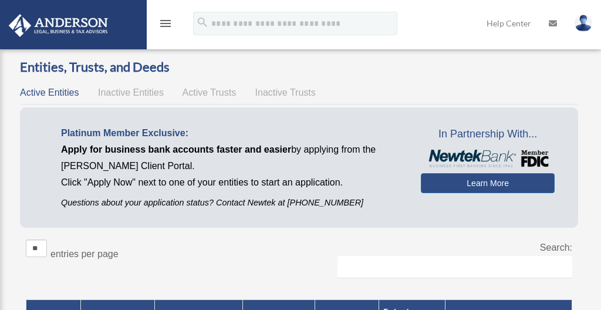
click at [580, 21] on img at bounding box center [584, 23] width 18 height 17
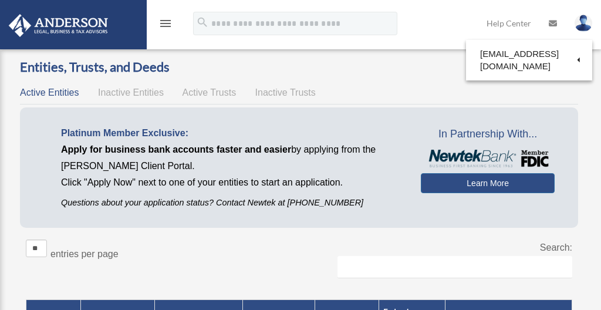
click at [318, 86] on div "Active Entities Inactive Entities Active Trusts Inactive Trusts" at bounding box center [299, 93] width 558 height 16
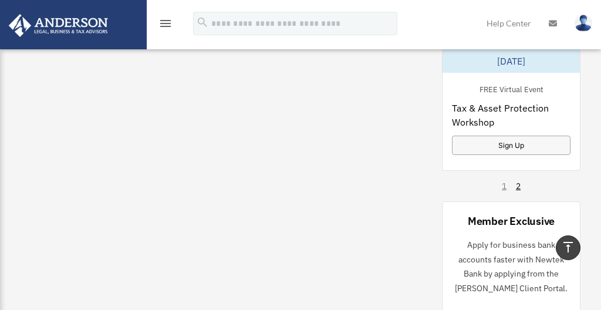
scroll to position [1039, 0]
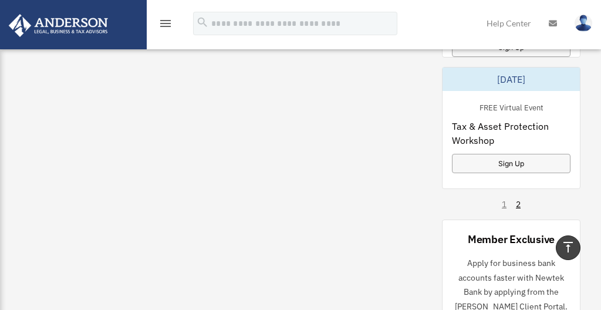
click at [56, 23] on img at bounding box center [58, 25] width 106 height 23
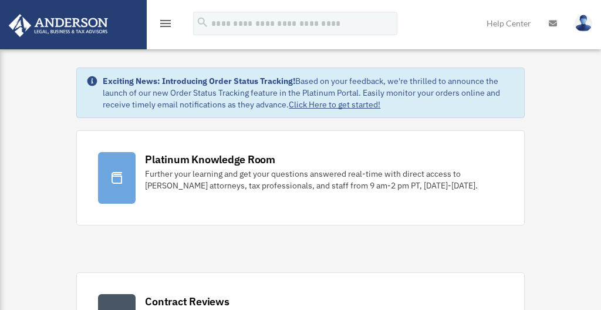
click at [331, 104] on link "Click Here to get started!" at bounding box center [335, 104] width 92 height 11
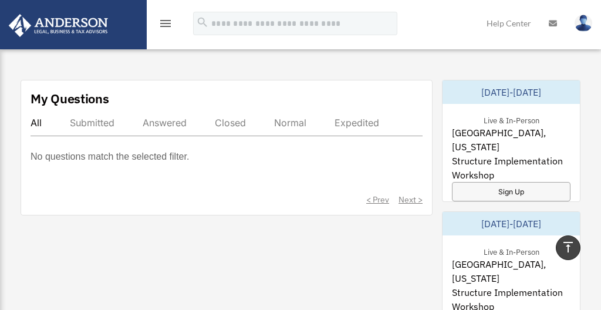
scroll to position [634, 0]
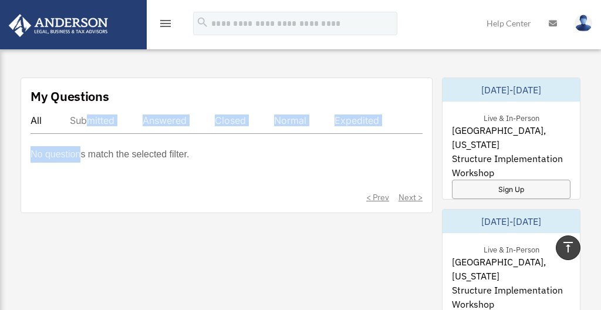
drag, startPoint x: 86, startPoint y: 120, endPoint x: 82, endPoint y: 158, distance: 38.4
click at [82, 158] on div "All Submitted Answered Closed Normal Expedited No questions match the selected …" at bounding box center [227, 158] width 392 height 89
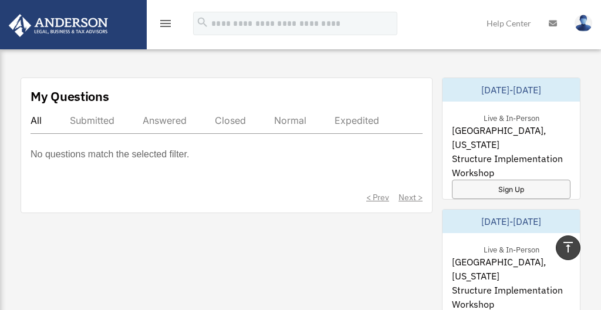
click at [259, 150] on div "No questions match the selected filter." at bounding box center [227, 162] width 392 height 33
click at [131, 156] on p "No questions match the selected filter." at bounding box center [110, 154] width 159 height 16
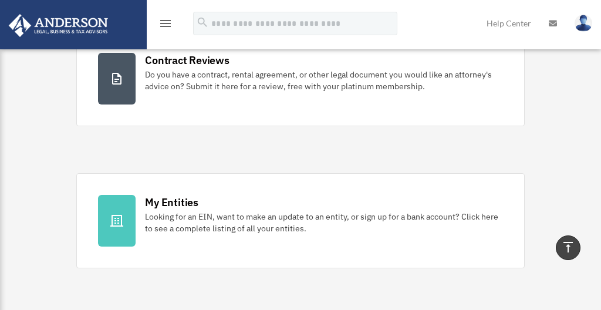
scroll to position [213, 0]
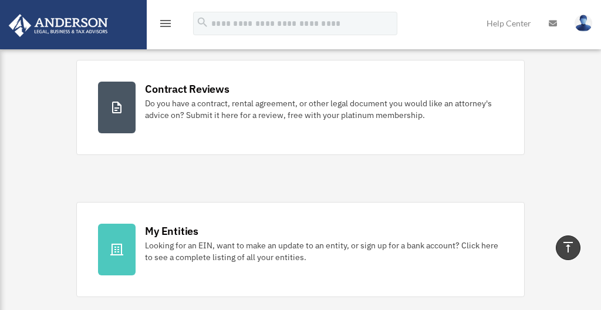
click at [167, 21] on icon "menu" at bounding box center [166, 23] width 14 height 14
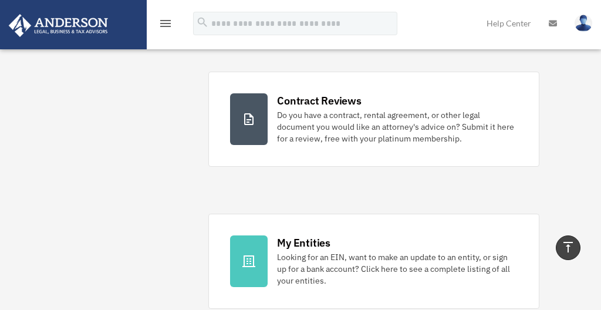
click at [167, 21] on icon "menu" at bounding box center [166, 23] width 14 height 14
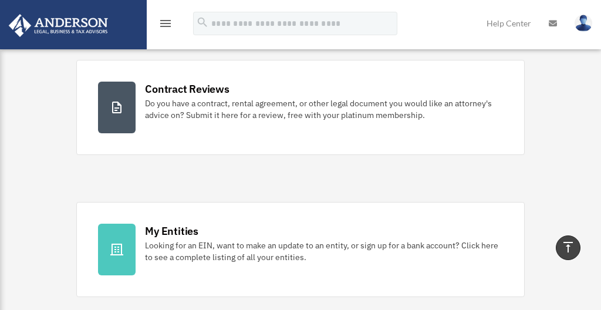
click at [167, 21] on icon "menu" at bounding box center [166, 23] width 14 height 14
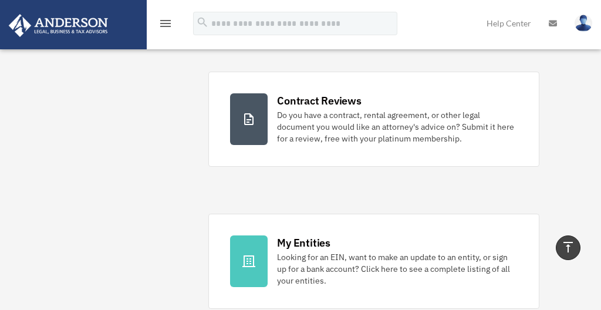
click at [167, 21] on icon "menu" at bounding box center [166, 23] width 14 height 14
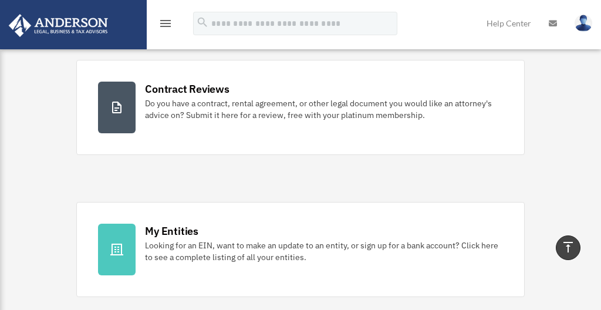
click at [167, 21] on icon "menu" at bounding box center [166, 23] width 14 height 14
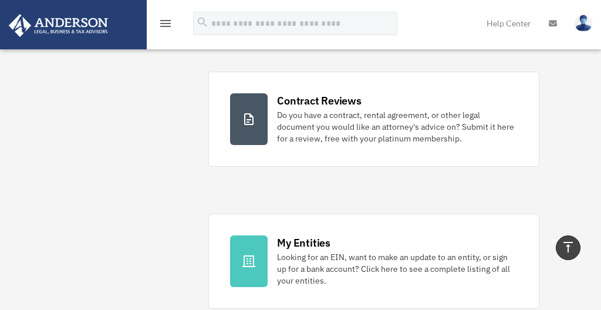
click at [167, 21] on icon "menu" at bounding box center [166, 23] width 14 height 14
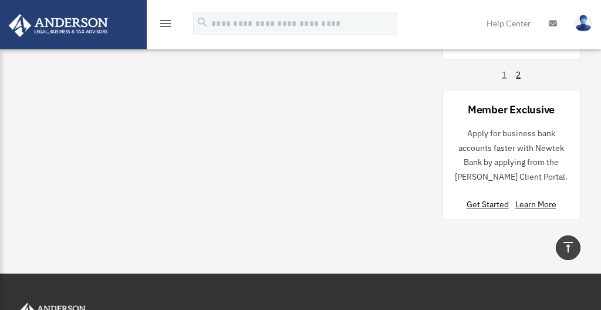
scroll to position [1172, 0]
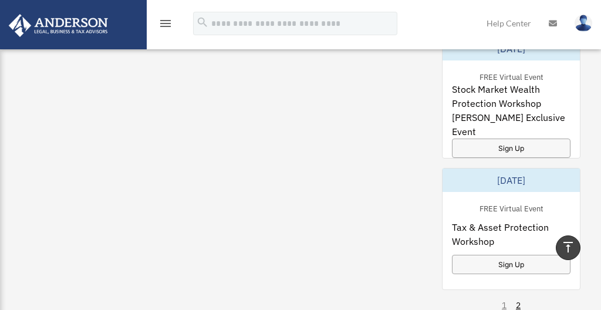
scroll to position [910, 0]
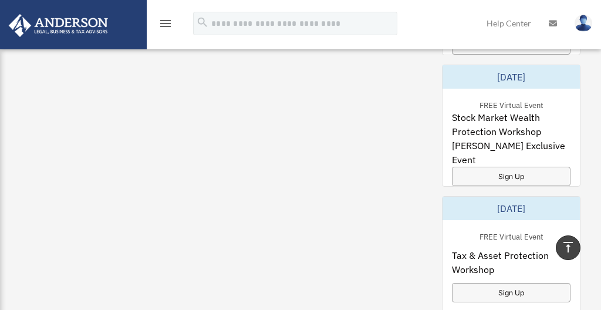
click at [570, 58] on div "[DATE]-[DATE] Live & In-Person [GEOGRAPHIC_DATA], [US_STATE] Structure Implemen…" at bounding box center [511, 141] width 139 height 678
click at [584, 28] on img at bounding box center [584, 23] width 18 height 17
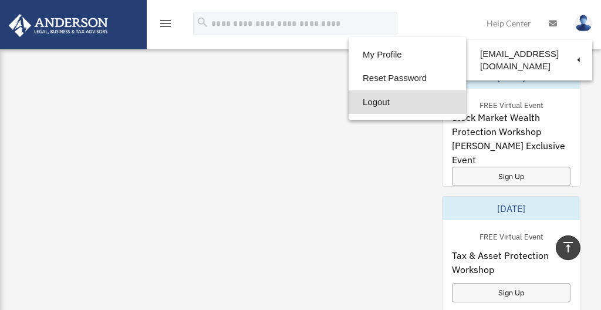
click at [380, 103] on link "Logout" at bounding box center [407, 102] width 117 height 24
